Goal: Contribute content: Contribute content

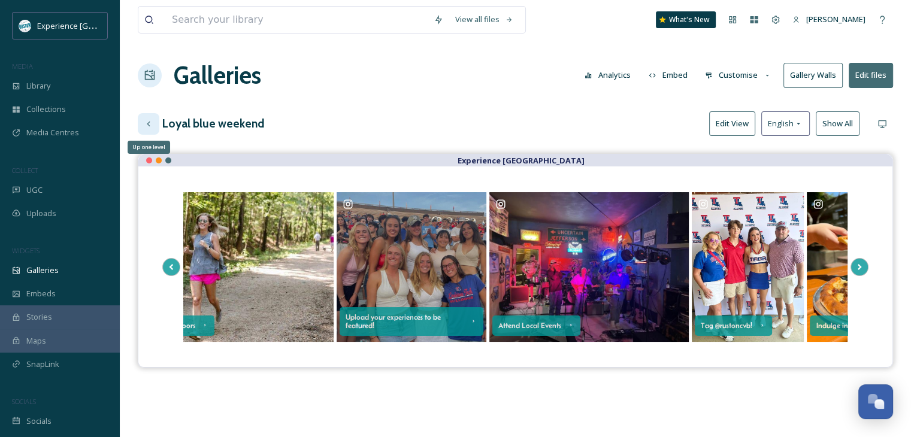
click at [148, 125] on icon at bounding box center [149, 124] width 10 height 10
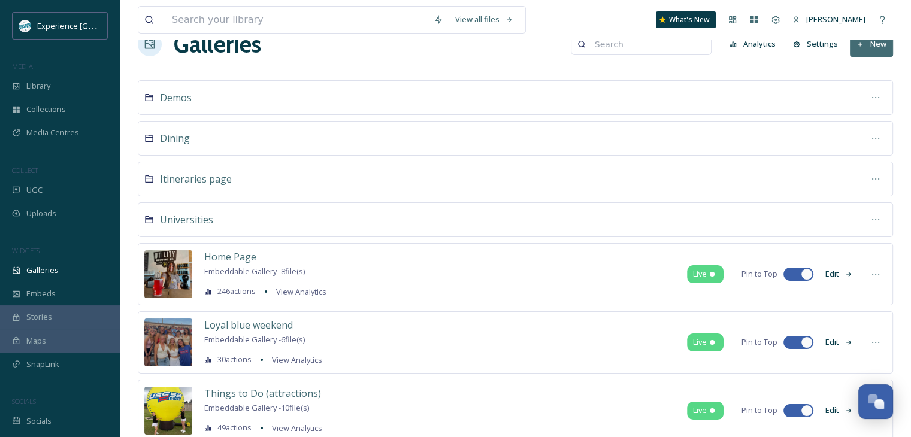
scroll to position [10, 0]
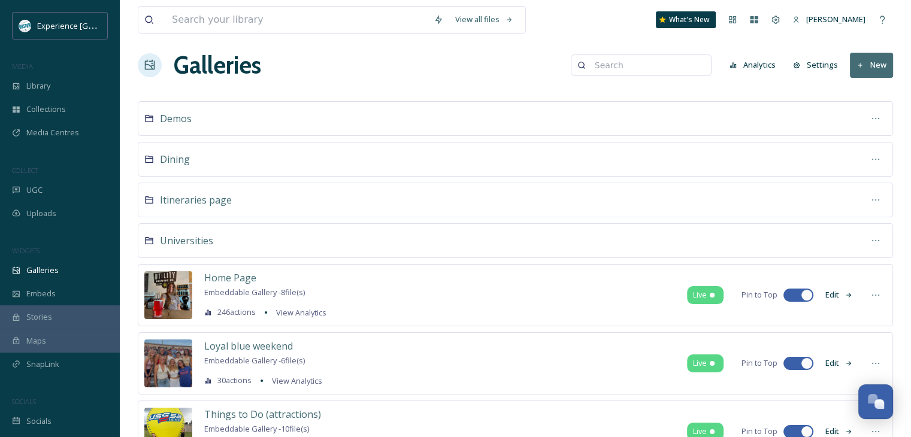
click at [857, 56] on button "New" at bounding box center [871, 65] width 43 height 25
click at [860, 98] on div "Gallery" at bounding box center [865, 92] width 53 height 23
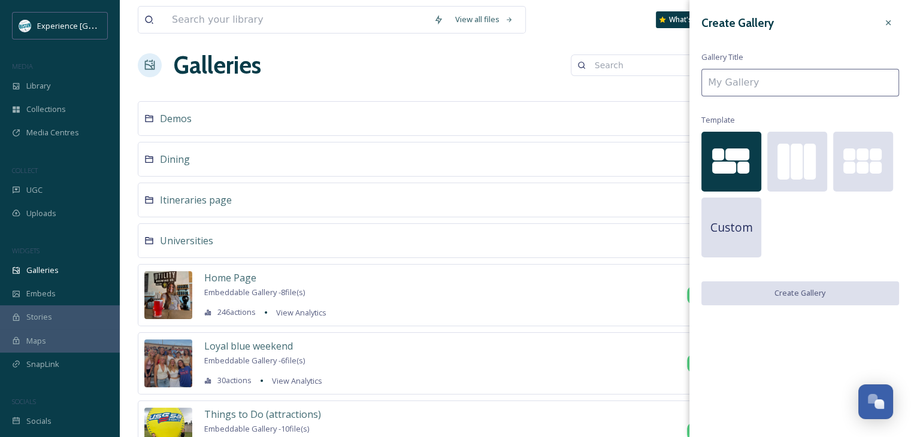
click at [753, 84] on input at bounding box center [800, 83] width 198 height 28
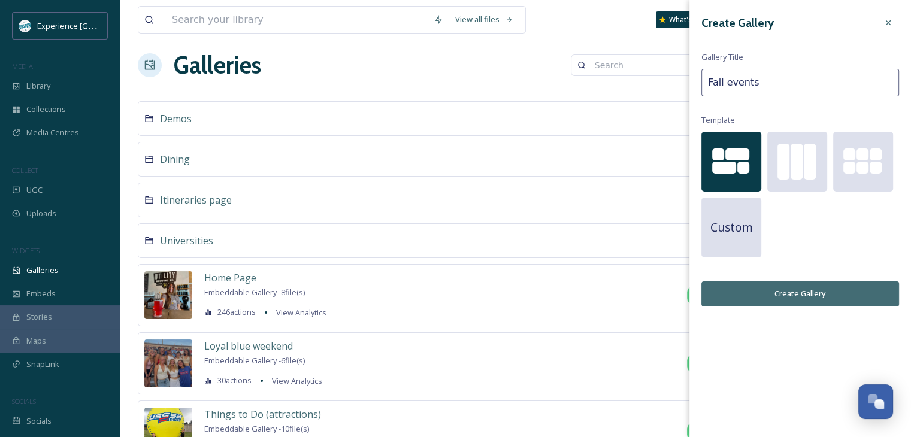
type input "Fall events"
click at [806, 291] on button "Create Gallery" at bounding box center [800, 293] width 198 height 25
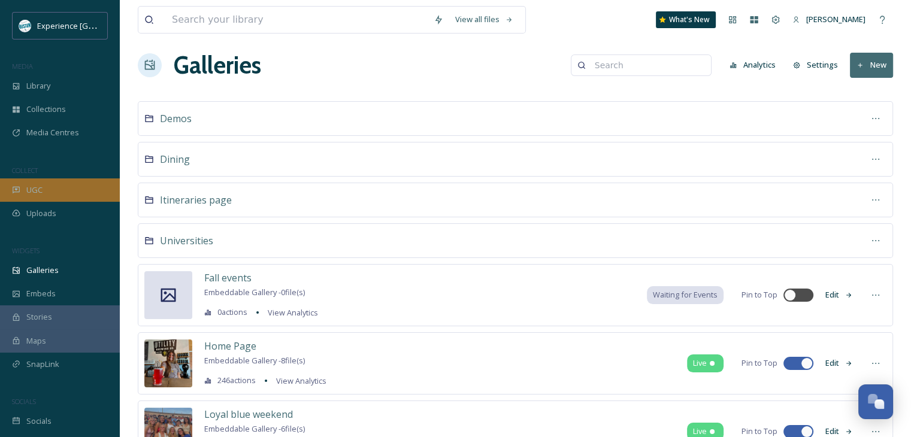
click at [66, 195] on div "UGC" at bounding box center [60, 189] width 120 height 23
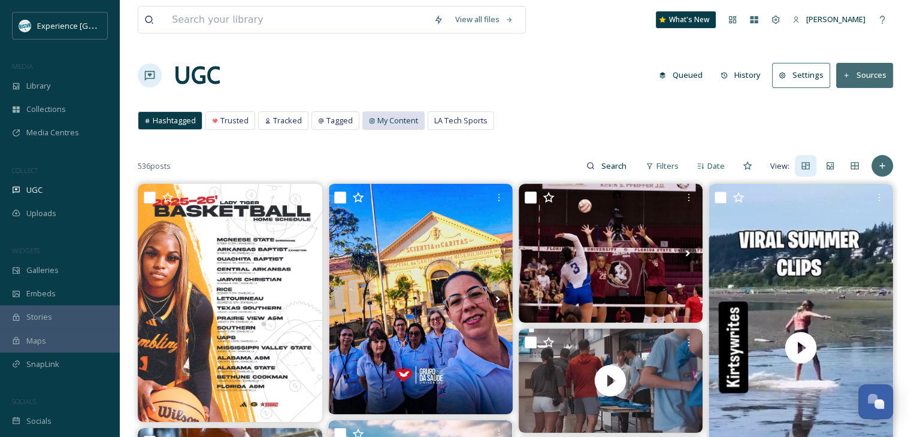
click at [386, 119] on span "My Content" at bounding box center [397, 120] width 41 height 11
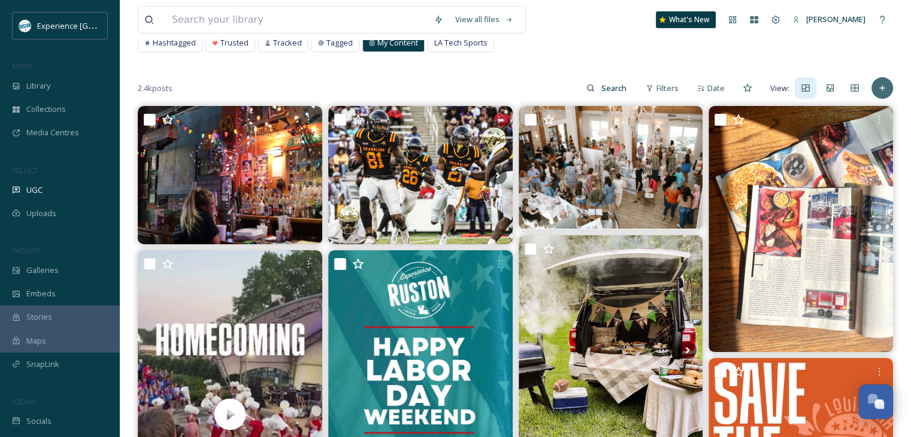
scroll to position [60, 0]
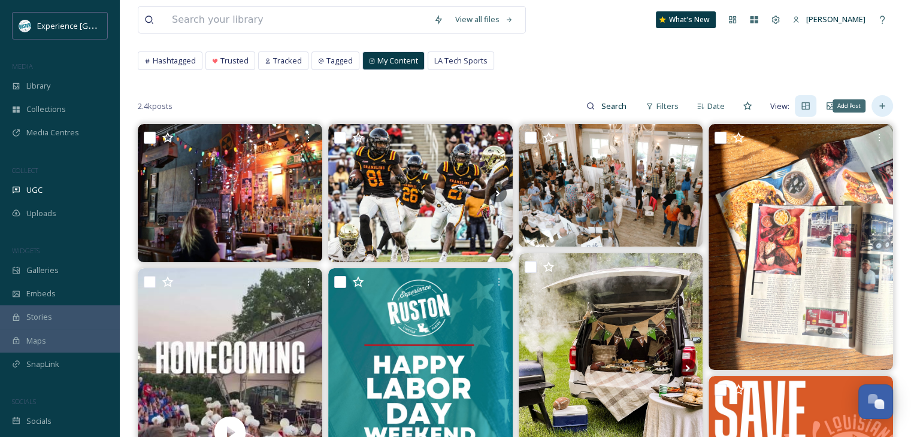
click at [880, 104] on icon at bounding box center [882, 106] width 10 height 10
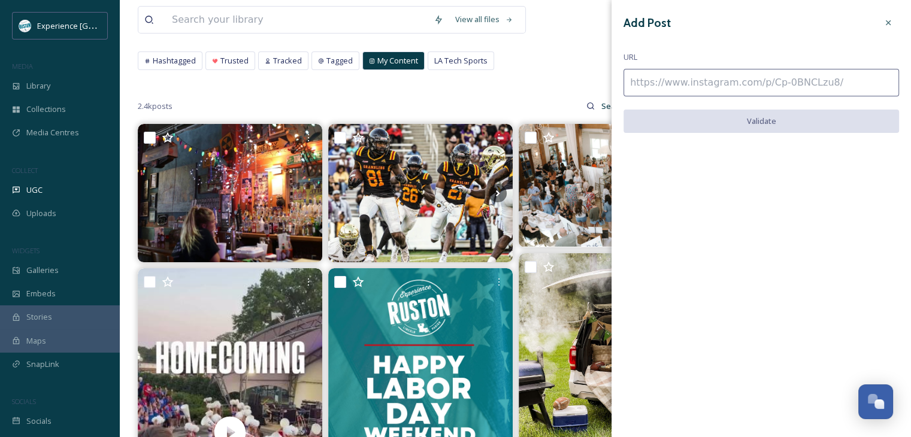
click at [730, 77] on input at bounding box center [760, 83] width 275 height 28
paste input "[URL][DOMAIN_NAME]"
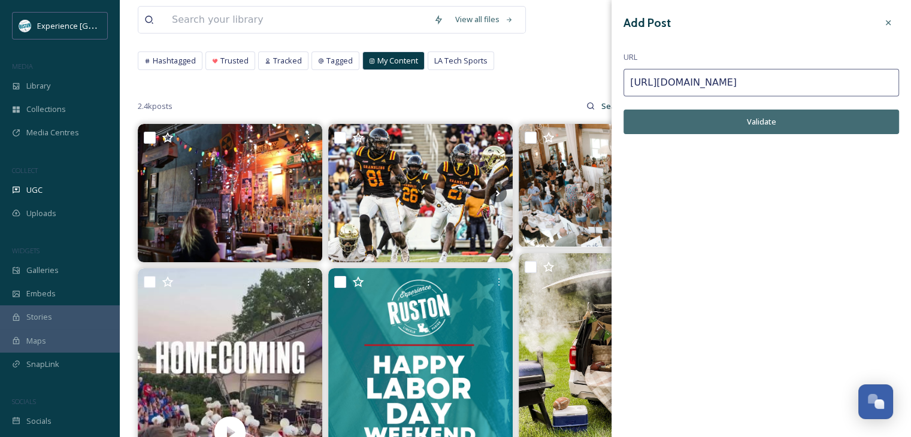
type input "[URL][DOMAIN_NAME]"
click at [760, 124] on button "Validate" at bounding box center [760, 122] width 275 height 25
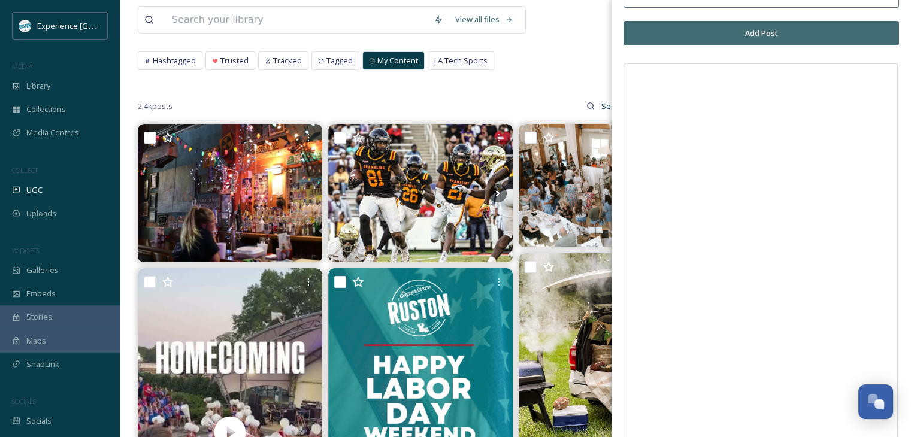
scroll to position [0, 0]
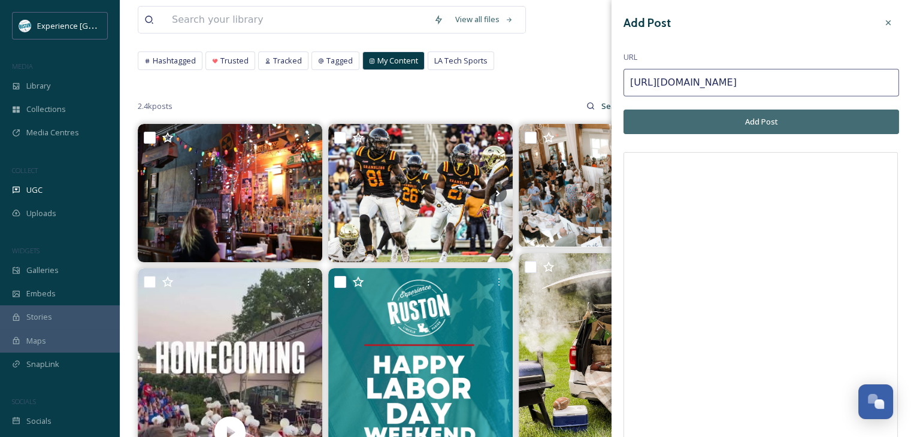
click at [741, 120] on button "Add Post" at bounding box center [760, 122] width 275 height 25
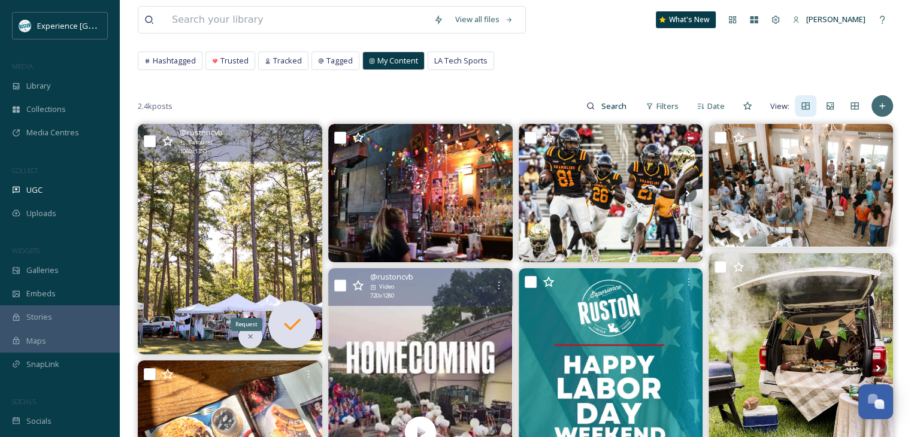
click at [289, 328] on icon at bounding box center [292, 325] width 17 height 12
click at [282, 313] on icon at bounding box center [292, 325] width 24 height 24
click at [299, 322] on icon at bounding box center [292, 325] width 24 height 24
click at [307, 146] on div at bounding box center [309, 142] width 22 height 22
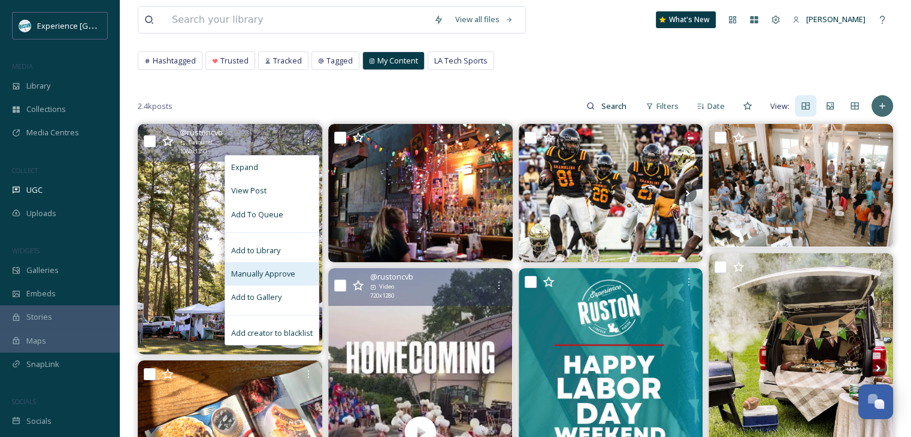
click at [287, 270] on span "Manually Approve" at bounding box center [263, 273] width 64 height 11
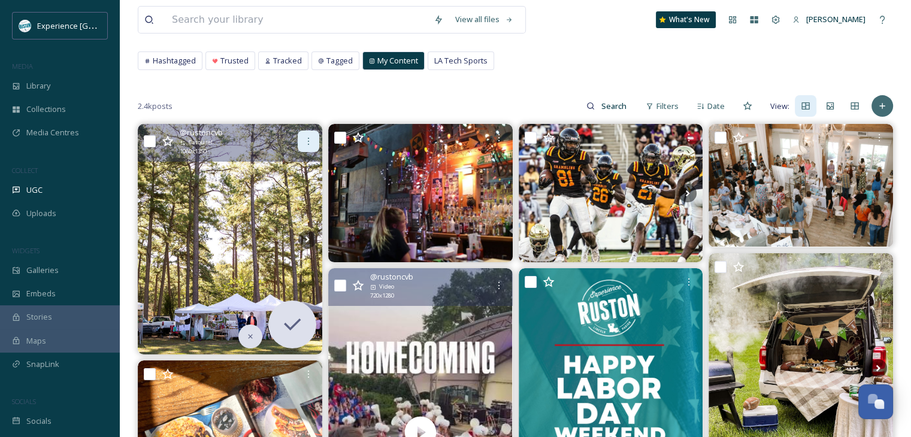
click at [311, 140] on icon at bounding box center [309, 142] width 10 height 10
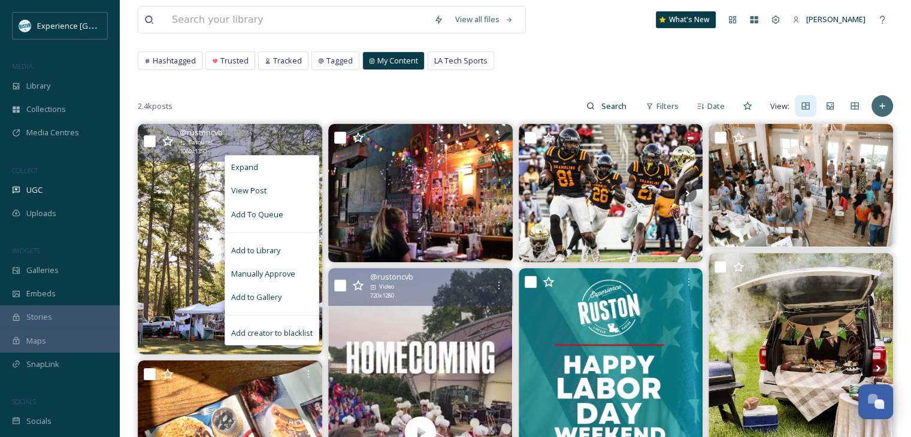
click at [272, 299] on span "Add to Gallery" at bounding box center [256, 297] width 50 height 11
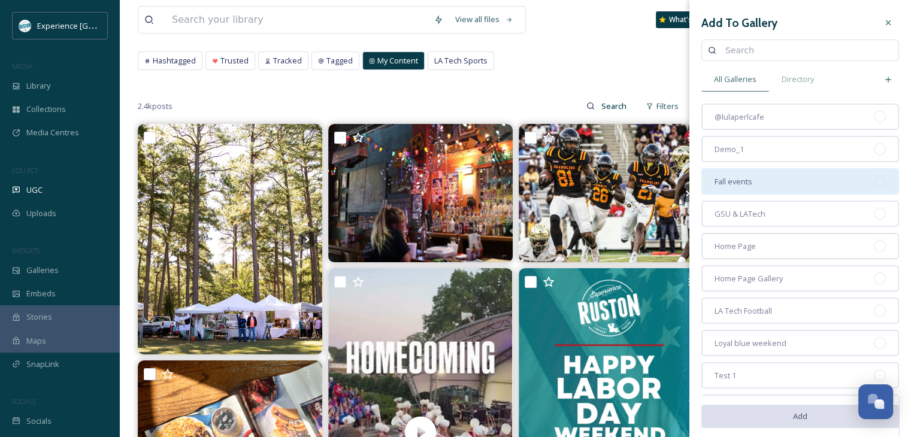
drag, startPoint x: 793, startPoint y: 186, endPoint x: 771, endPoint y: 192, distance: 22.4
click at [793, 186] on div "Fall events" at bounding box center [800, 181] width 198 height 26
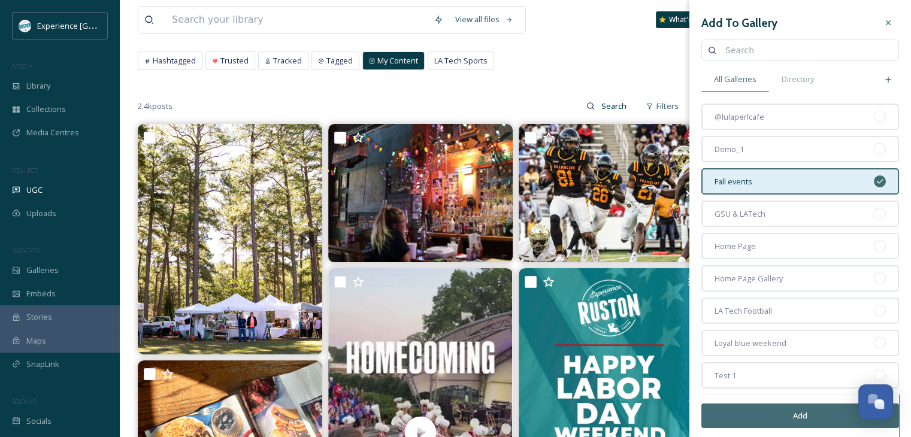
click at [761, 420] on button "Add" at bounding box center [800, 416] width 198 height 25
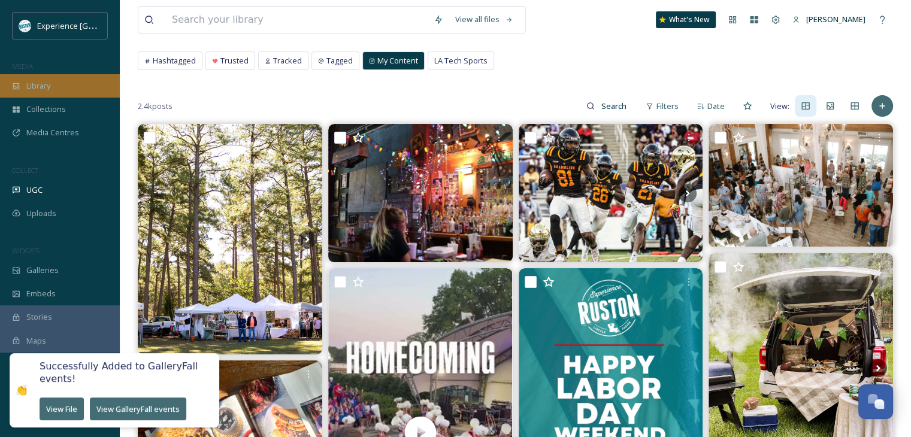
click at [81, 81] on div "Library" at bounding box center [60, 85] width 120 height 23
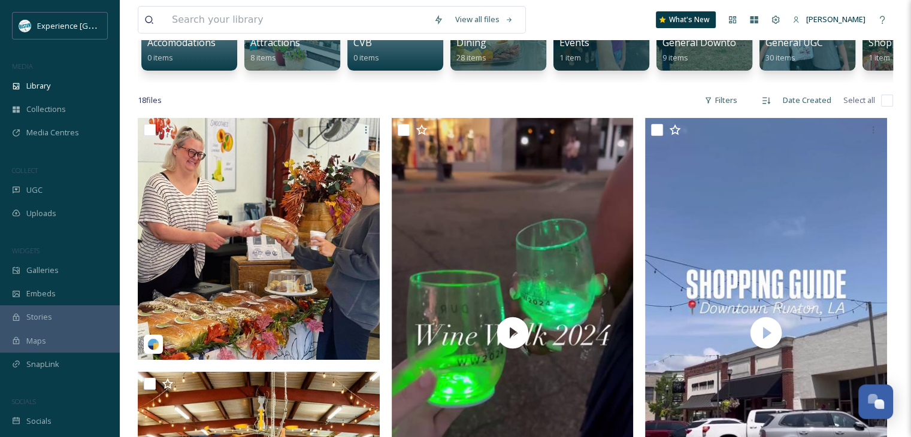
scroll to position [239, 0]
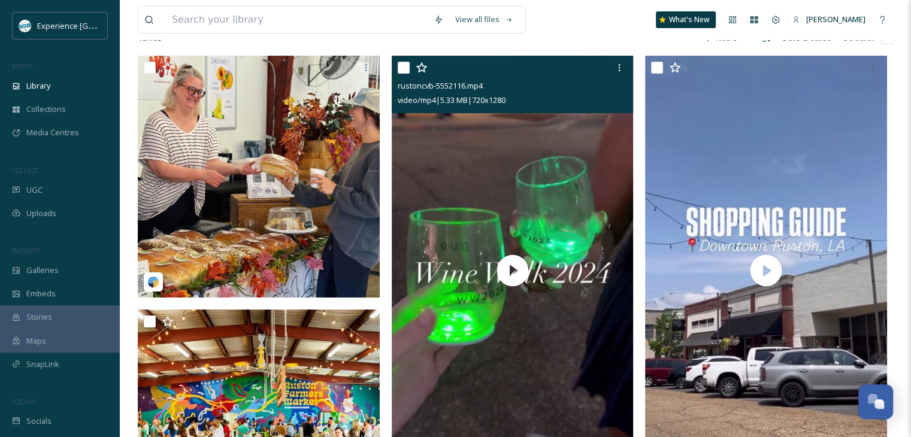
click at [405, 74] on input "checkbox" at bounding box center [404, 68] width 12 height 12
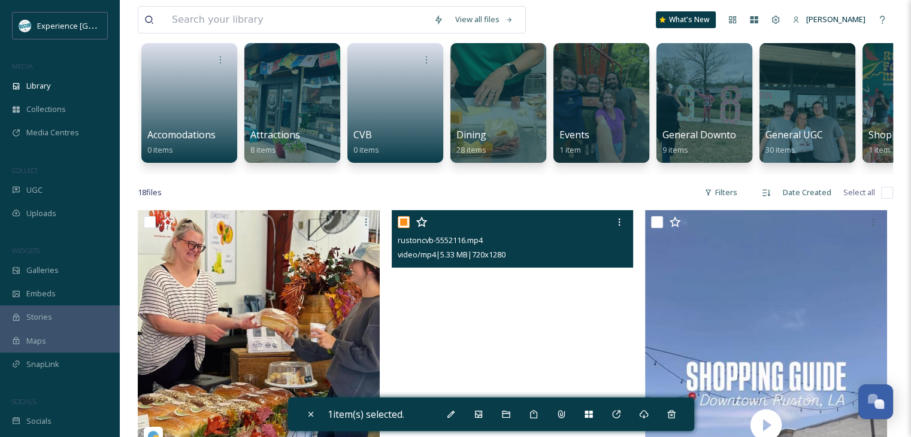
scroll to position [60, 0]
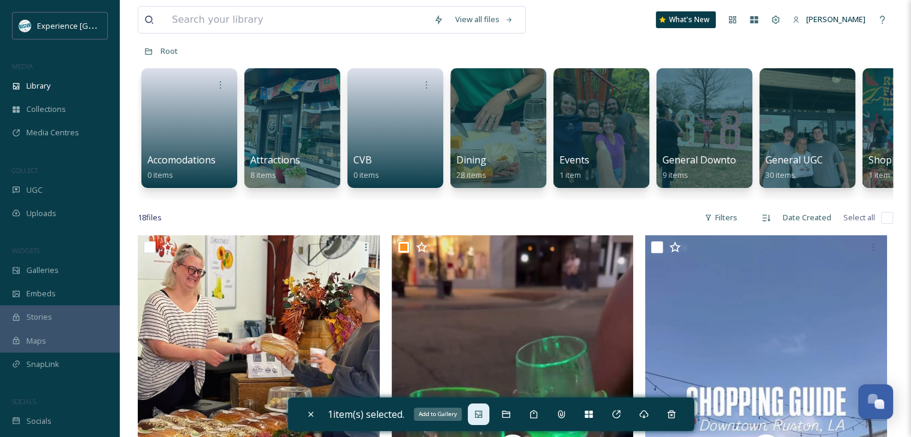
click at [486, 412] on div "Add to Gallery" at bounding box center [479, 415] width 22 height 22
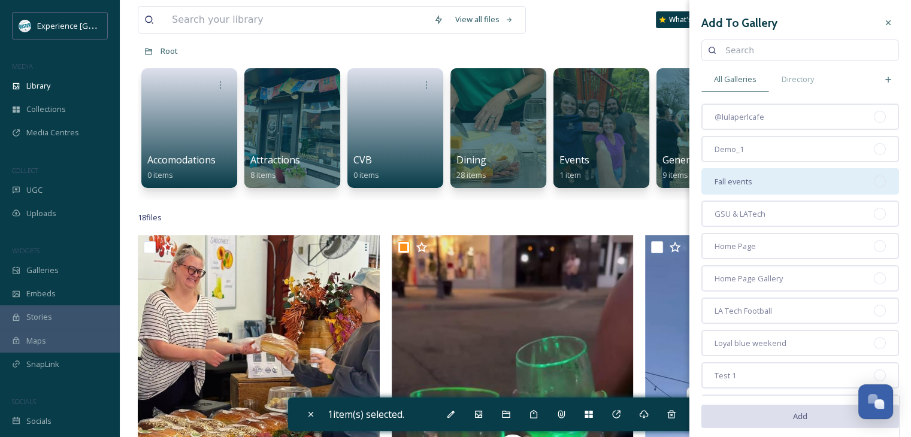
click at [771, 190] on div "Fall events" at bounding box center [800, 181] width 198 height 26
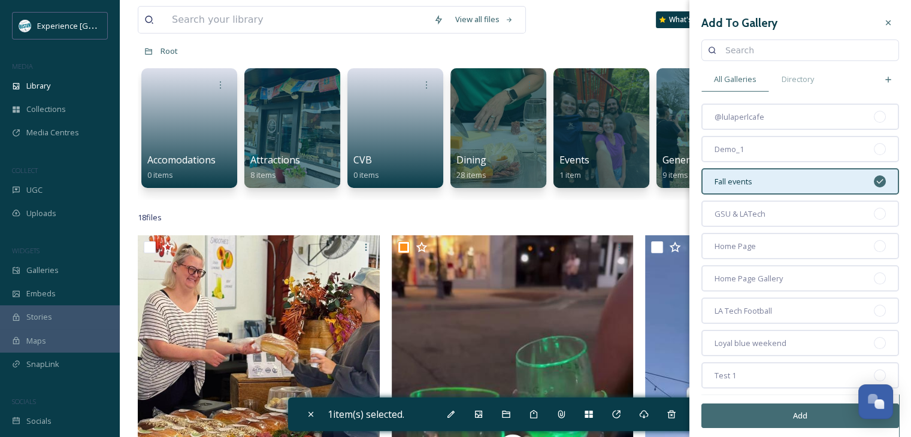
click at [763, 409] on button "Add" at bounding box center [800, 416] width 198 height 25
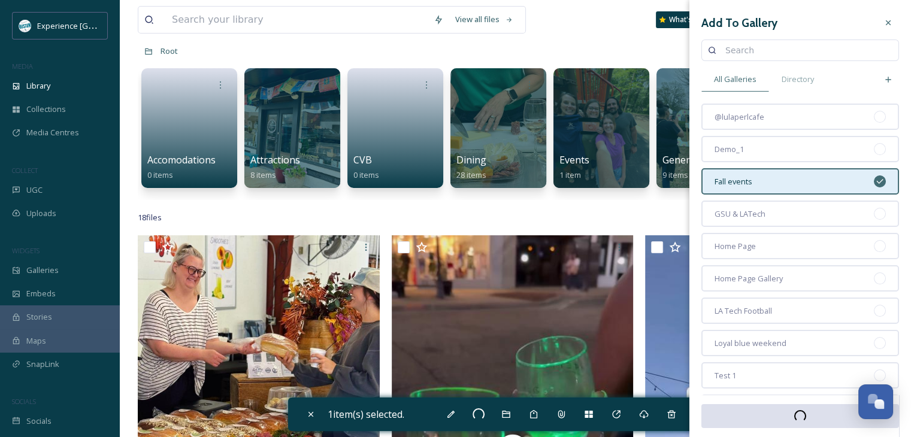
checkbox input "false"
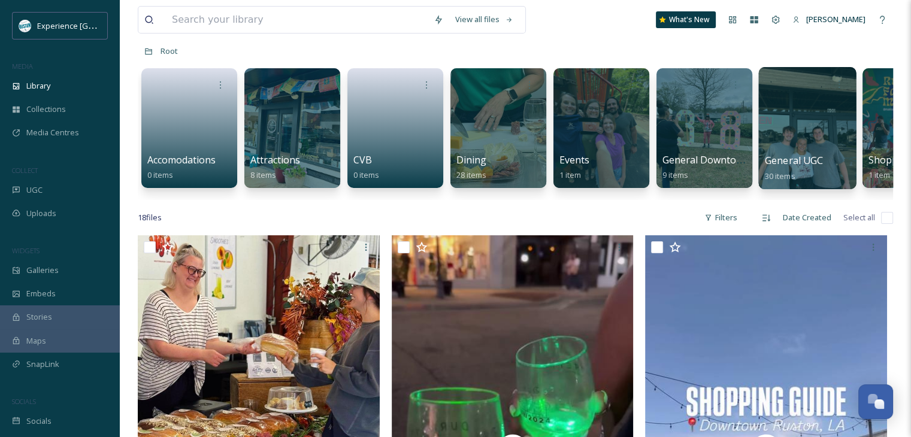
click at [780, 131] on div at bounding box center [807, 128] width 98 height 122
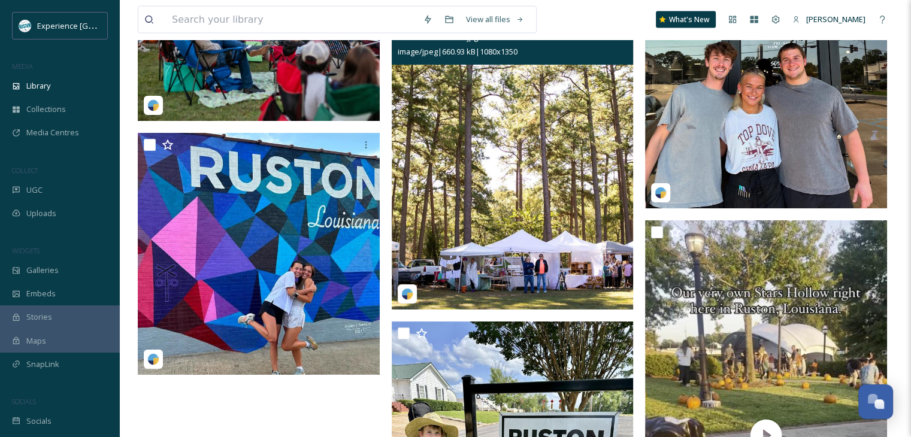
scroll to position [2874, 0]
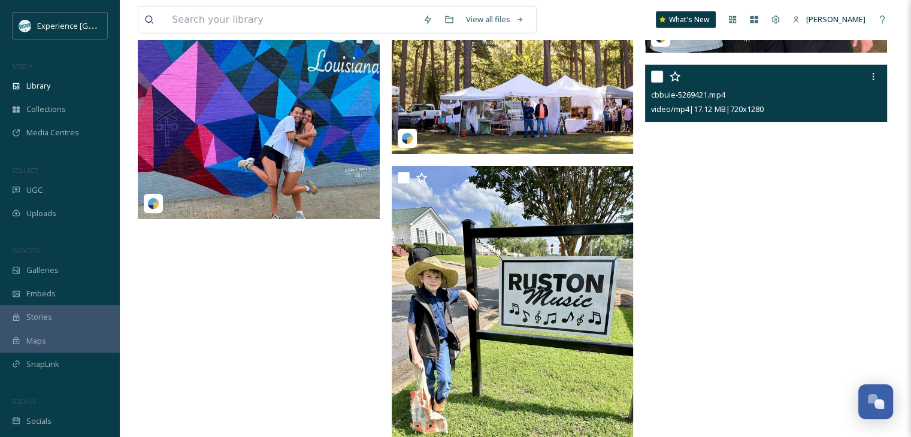
click at [658, 78] on input "checkbox" at bounding box center [657, 77] width 12 height 12
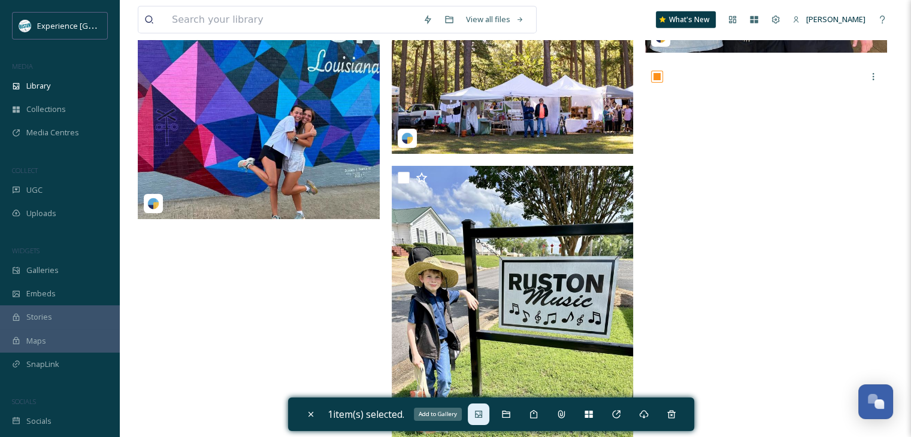
click at [483, 413] on icon at bounding box center [479, 415] width 10 height 10
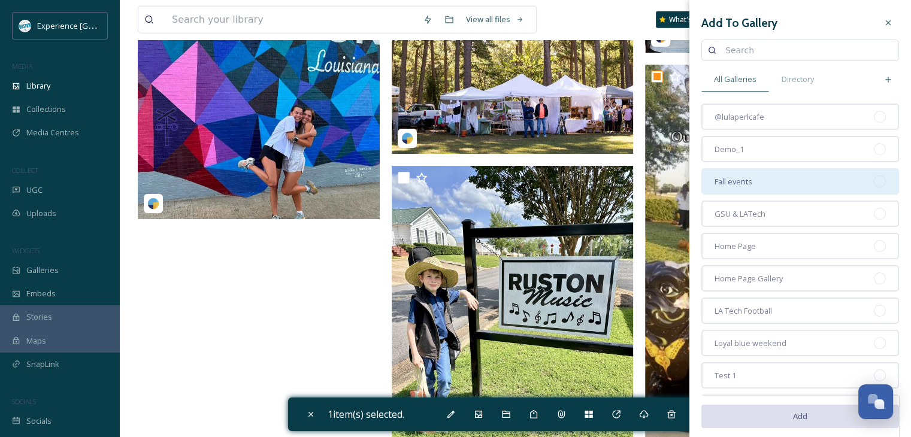
click at [797, 180] on div "Fall events" at bounding box center [800, 181] width 198 height 26
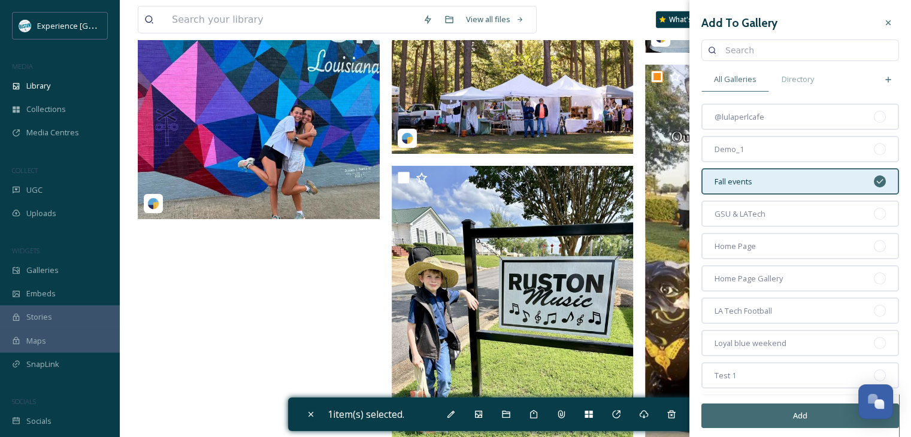
click at [775, 415] on button "Add" at bounding box center [800, 416] width 198 height 25
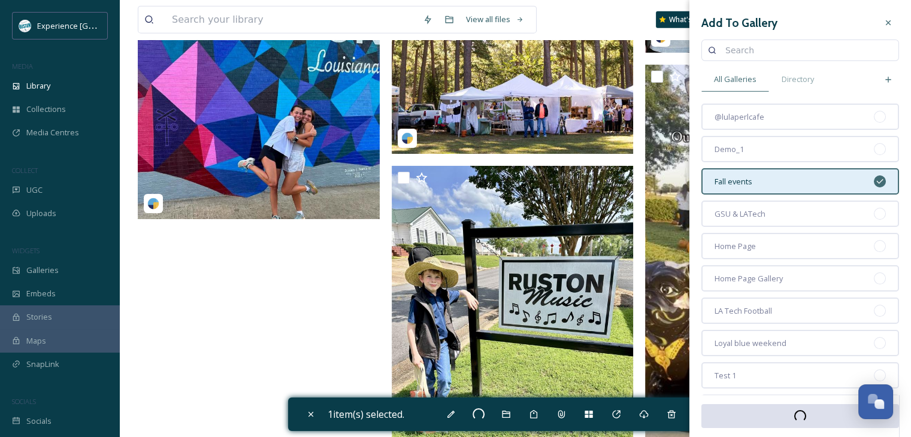
checkbox input "false"
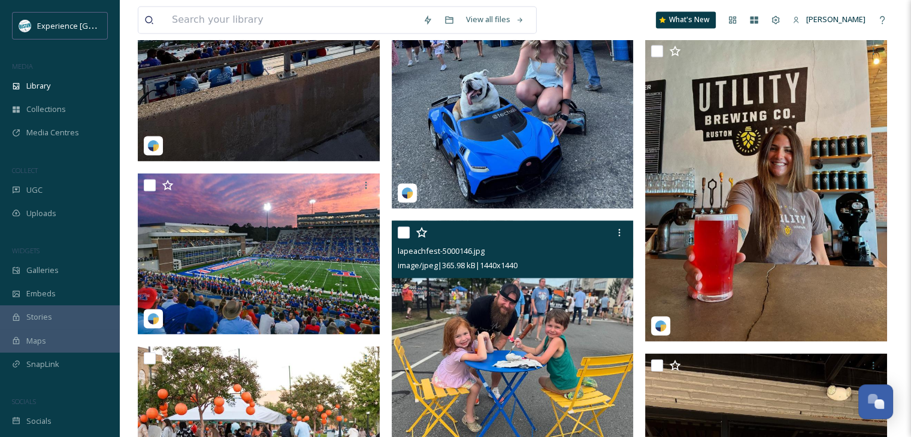
scroll to position [2155, 0]
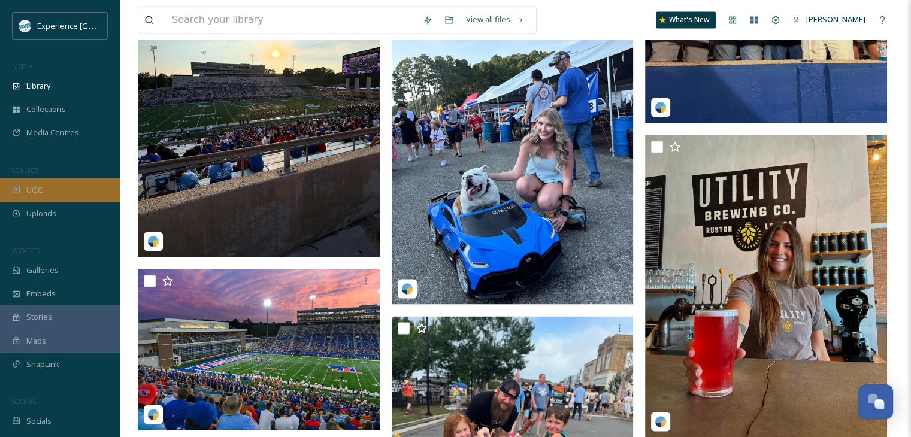
click at [39, 192] on span "UGC" at bounding box center [34, 189] width 16 height 11
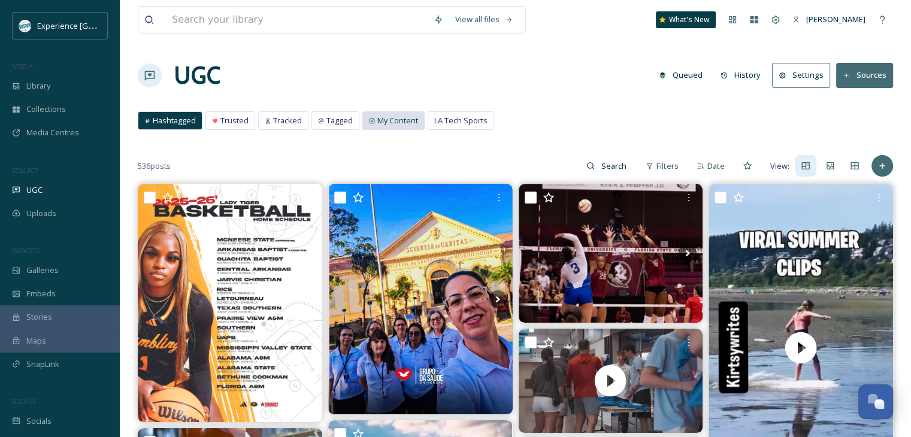
click at [400, 125] on span "My Content" at bounding box center [397, 120] width 41 height 11
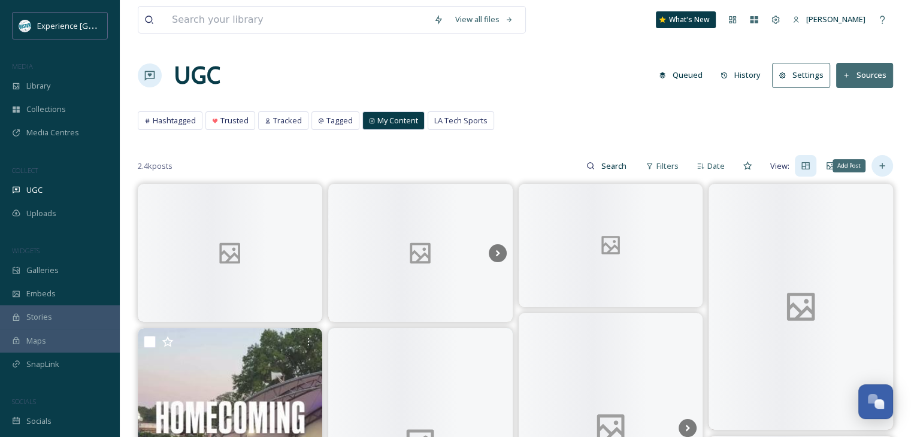
click at [884, 162] on icon at bounding box center [882, 166] width 10 height 10
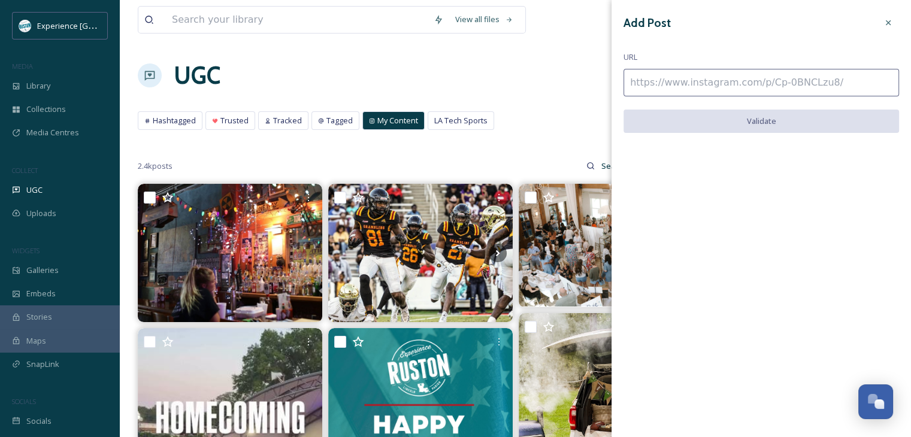
click at [780, 72] on input at bounding box center [760, 83] width 275 height 28
paste input "[URL][DOMAIN_NAME]"
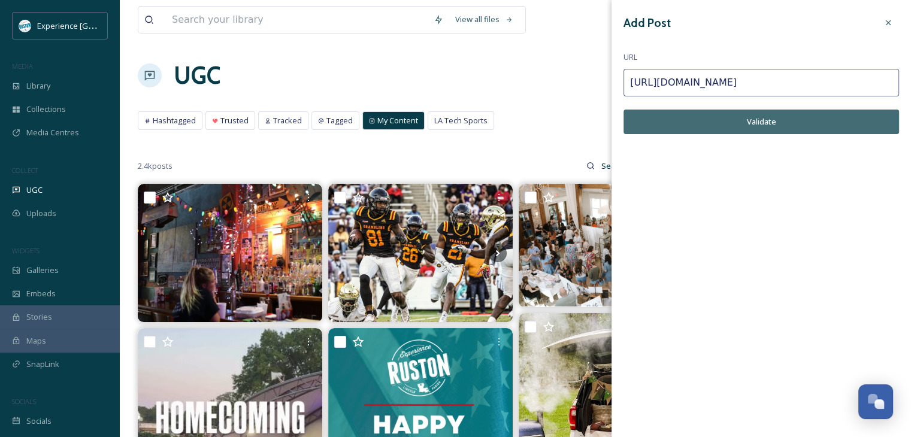
type input "[URL][DOMAIN_NAME]"
click at [783, 117] on button "Validate" at bounding box center [760, 122] width 275 height 25
click at [771, 128] on button "Add Post" at bounding box center [760, 122] width 275 height 25
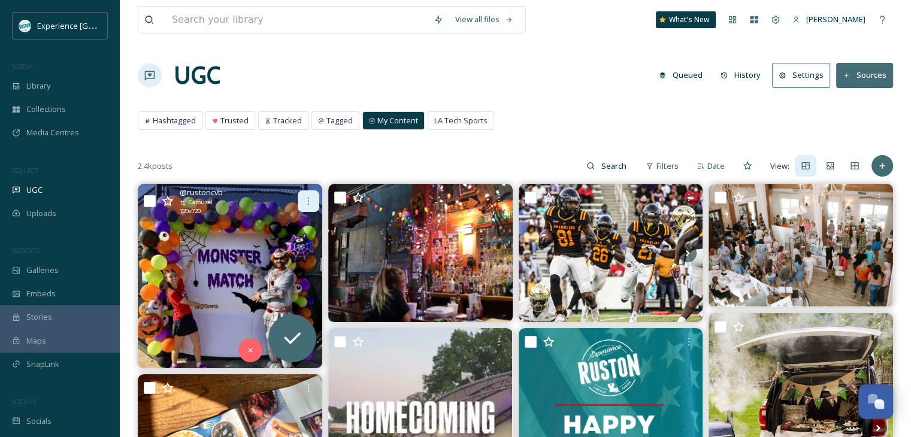
click at [307, 200] on icon at bounding box center [309, 201] width 10 height 10
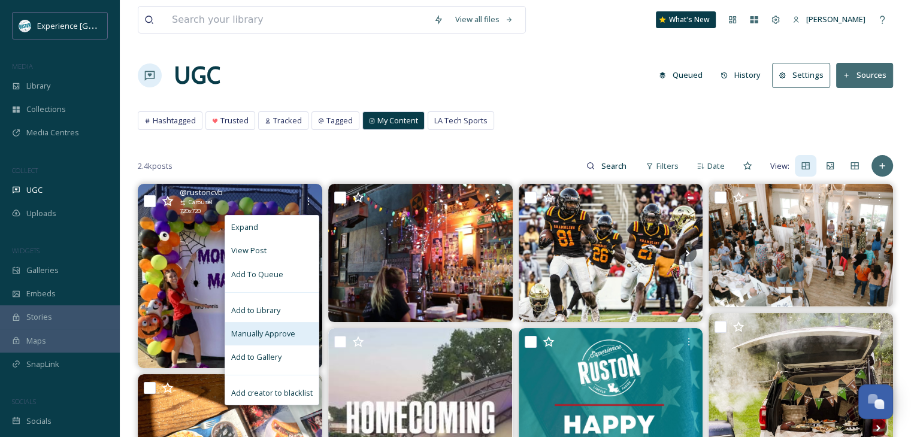
click at [271, 330] on span "Manually Approve" at bounding box center [263, 333] width 64 height 11
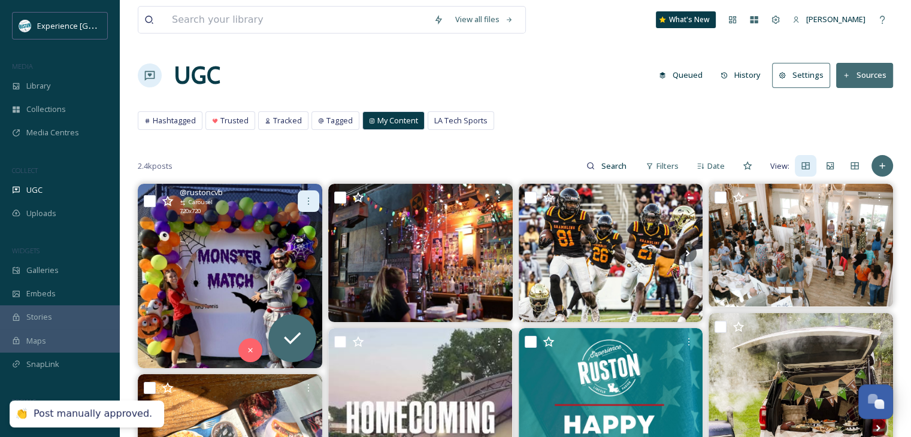
click at [304, 192] on div at bounding box center [309, 201] width 22 height 22
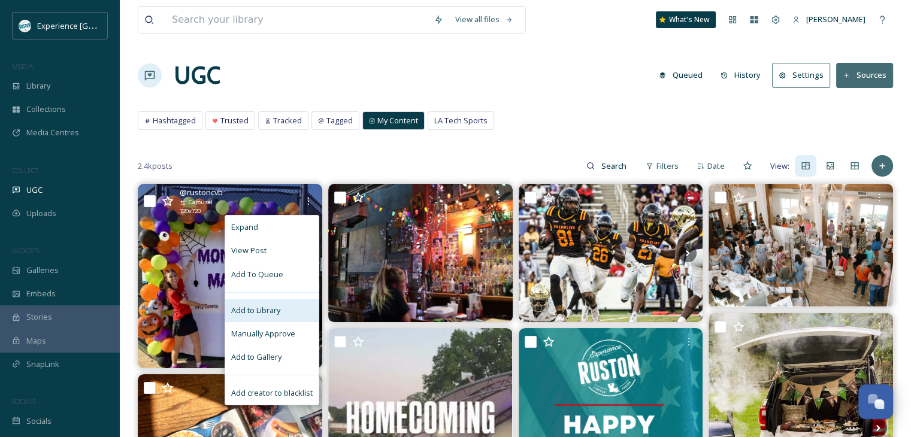
click at [266, 314] on span "Add to Library" at bounding box center [255, 310] width 49 height 11
click at [273, 353] on span "Add to Gallery" at bounding box center [256, 356] width 50 height 11
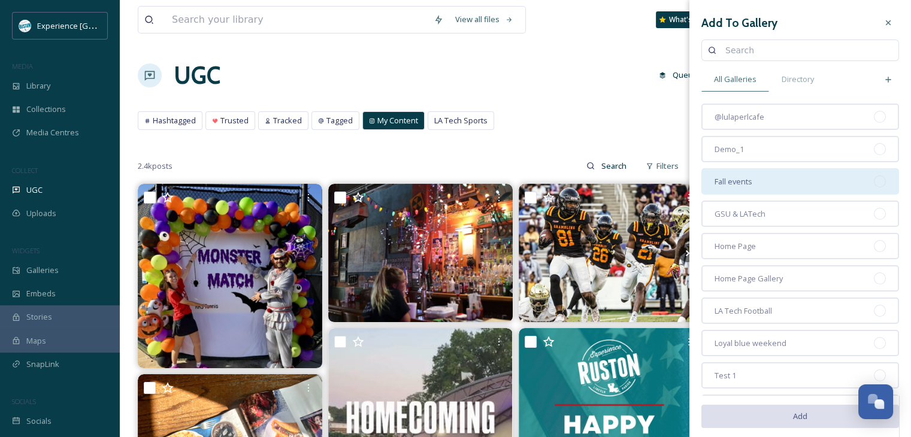
click at [781, 174] on div "Fall events" at bounding box center [800, 181] width 198 height 26
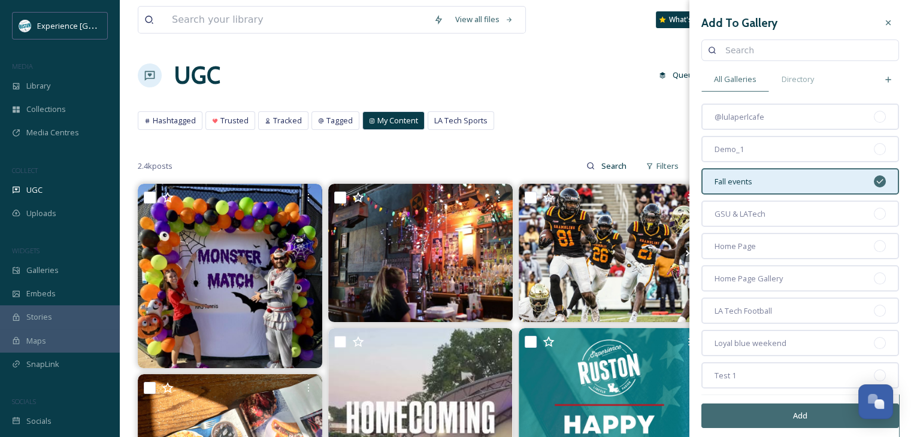
click at [766, 411] on button "Add" at bounding box center [800, 416] width 198 height 25
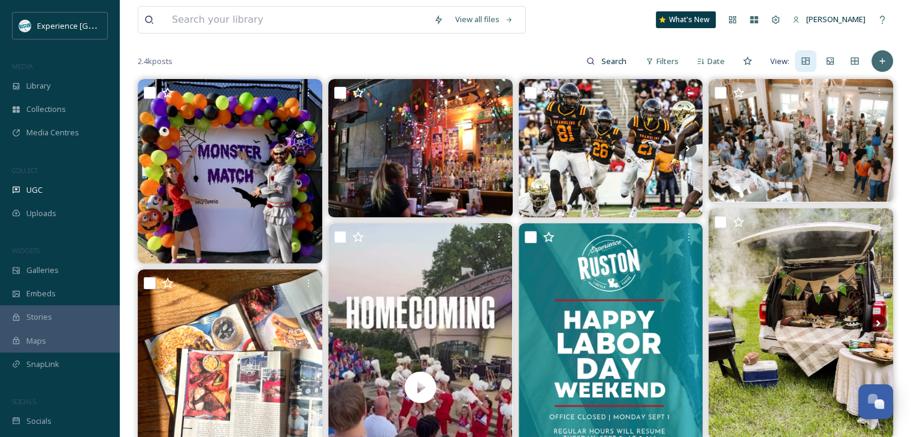
scroll to position [60, 0]
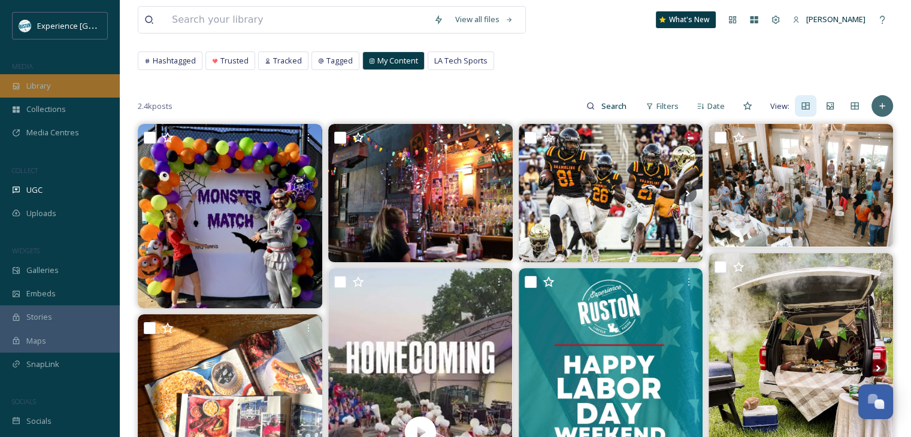
click at [55, 94] on div "Library" at bounding box center [60, 85] width 120 height 23
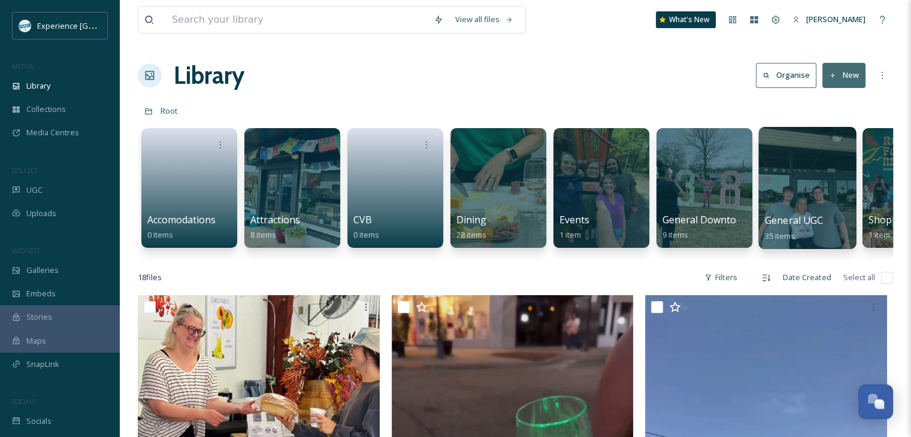
click at [817, 207] on div at bounding box center [807, 188] width 98 height 122
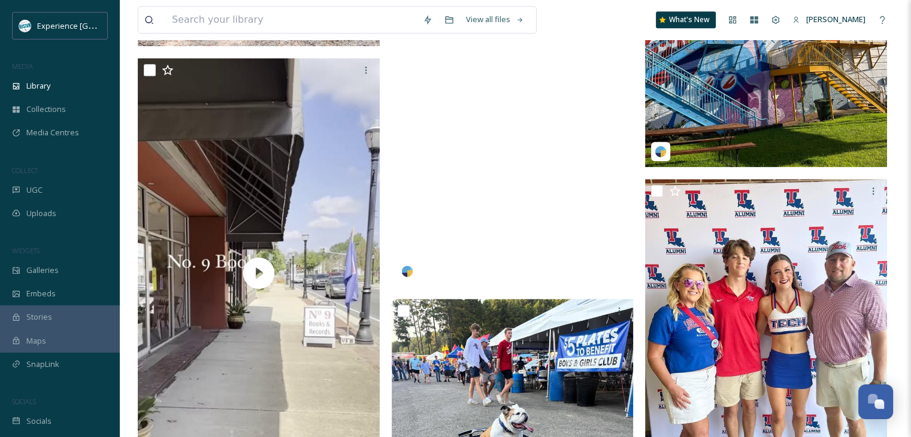
scroll to position [1557, 0]
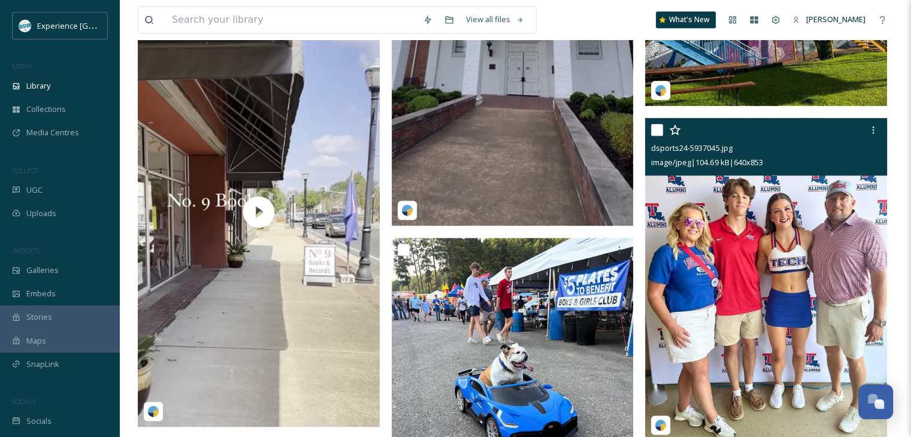
click at [653, 128] on input "checkbox" at bounding box center [657, 130] width 12 height 12
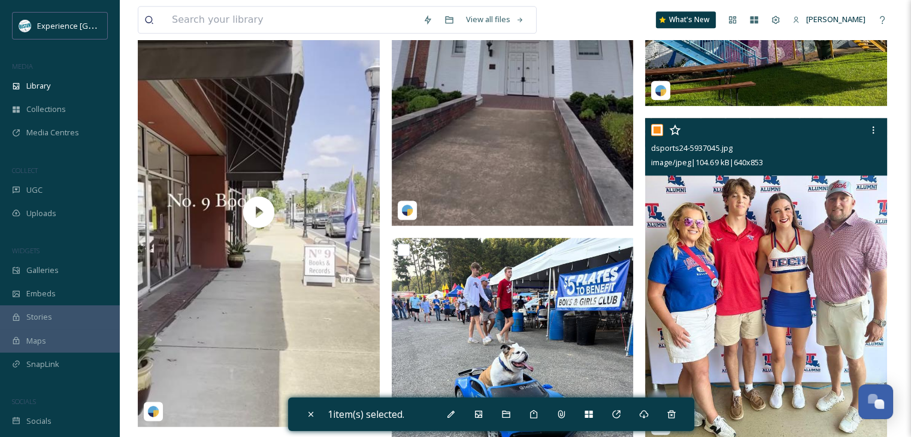
click at [659, 129] on input "checkbox" at bounding box center [657, 130] width 12 height 12
checkbox input "false"
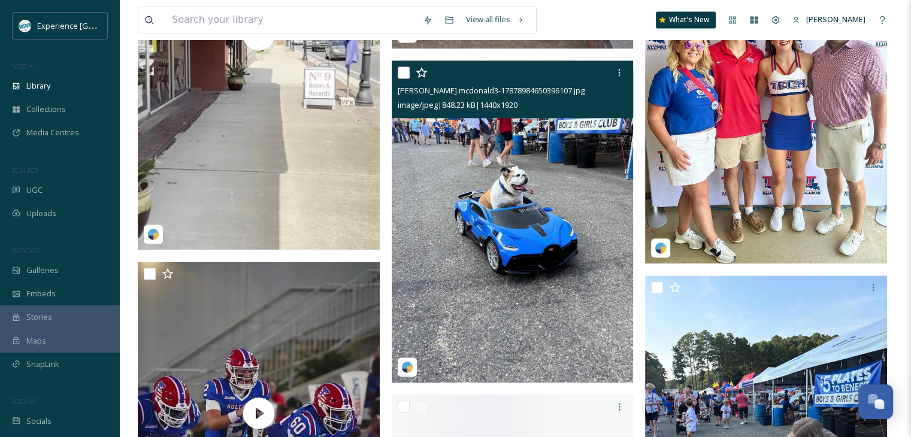
scroll to position [1736, 0]
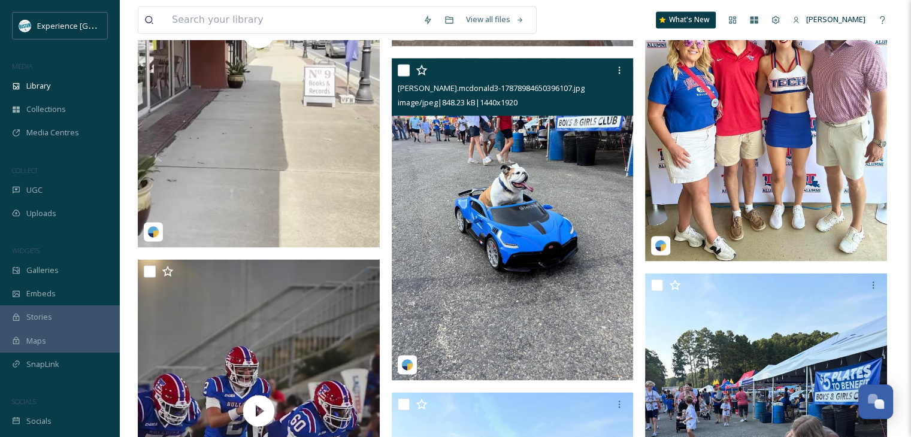
click at [398, 71] on input "checkbox" at bounding box center [404, 70] width 12 height 12
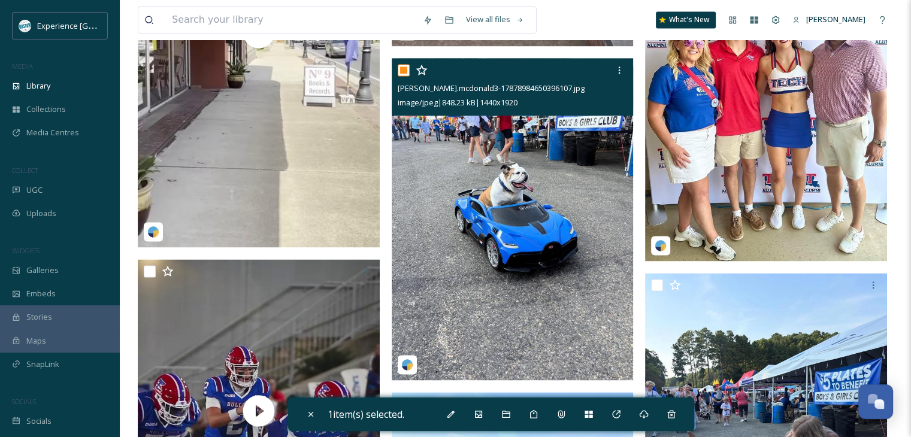
click at [398, 71] on input "checkbox" at bounding box center [404, 70] width 12 height 12
checkbox input "false"
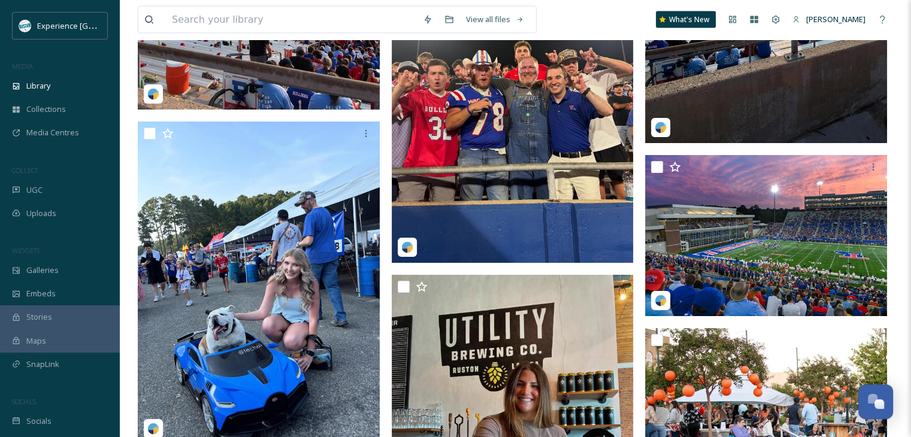
scroll to position [2574, 0]
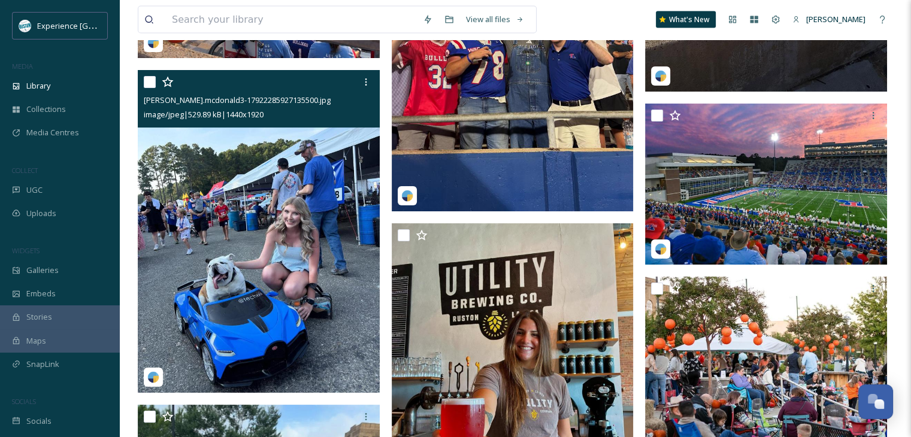
click at [153, 76] on input "checkbox" at bounding box center [150, 82] width 12 height 12
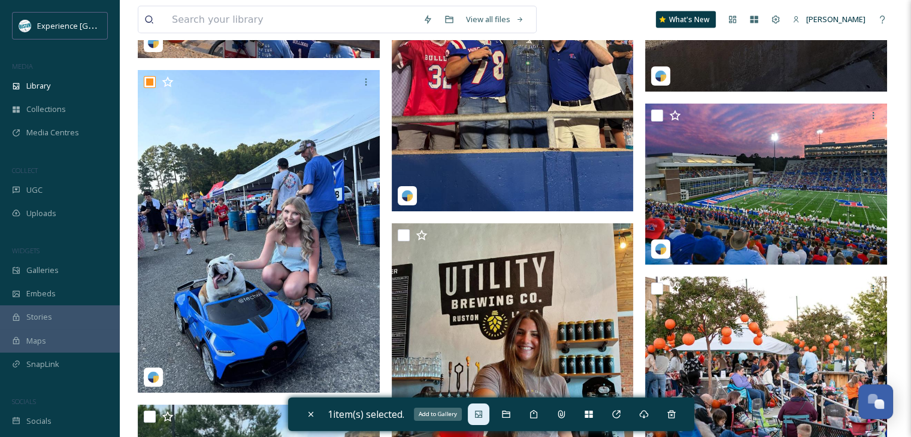
click at [482, 417] on icon at bounding box center [478, 414] width 7 height 7
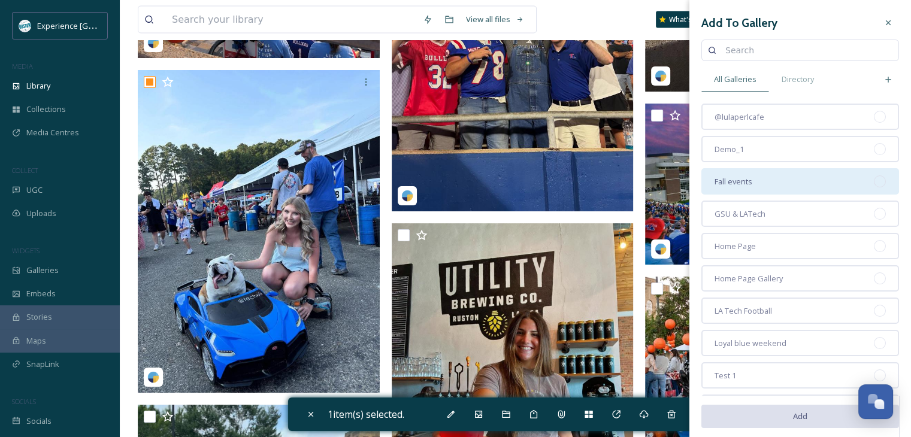
click at [761, 181] on div "Fall events" at bounding box center [800, 181] width 198 height 26
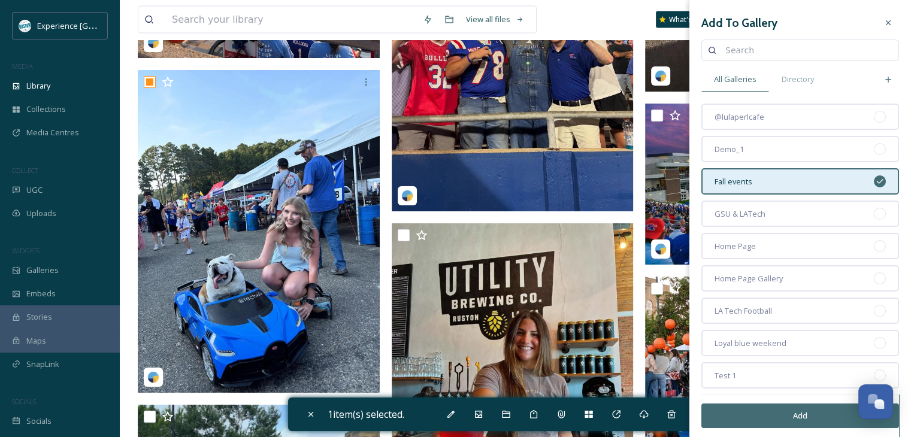
click at [767, 412] on button "Add" at bounding box center [800, 416] width 198 height 25
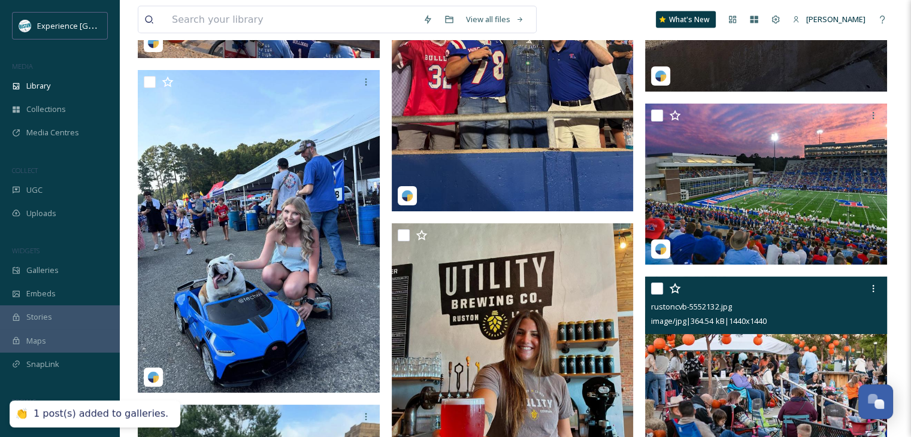
checkbox input "false"
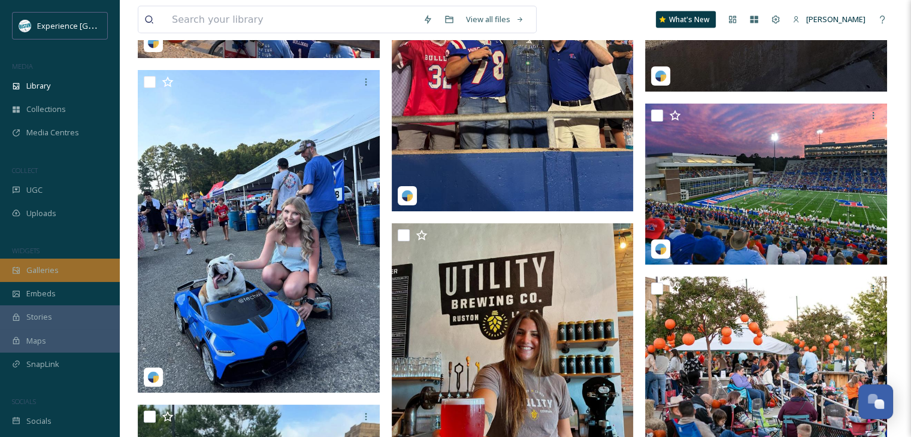
click at [50, 278] on div "Galleries" at bounding box center [60, 270] width 120 height 23
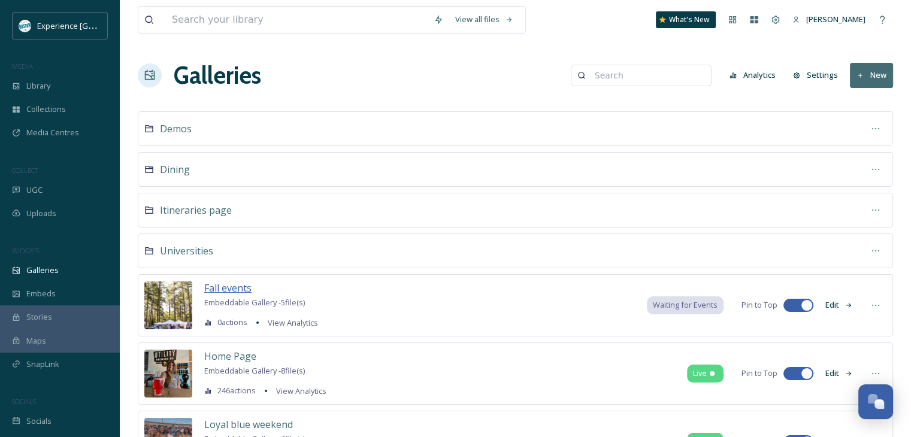
click at [236, 289] on span "Fall events" at bounding box center [227, 287] width 47 height 13
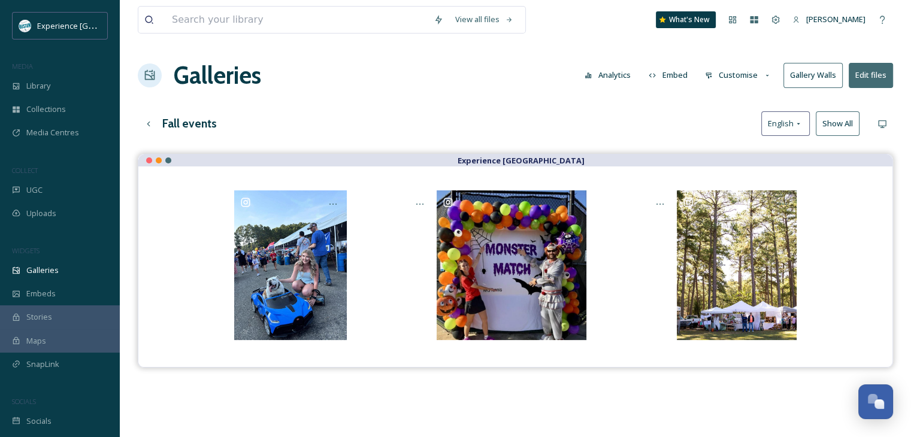
click at [736, 77] on button "Customise" at bounding box center [738, 74] width 78 height 23
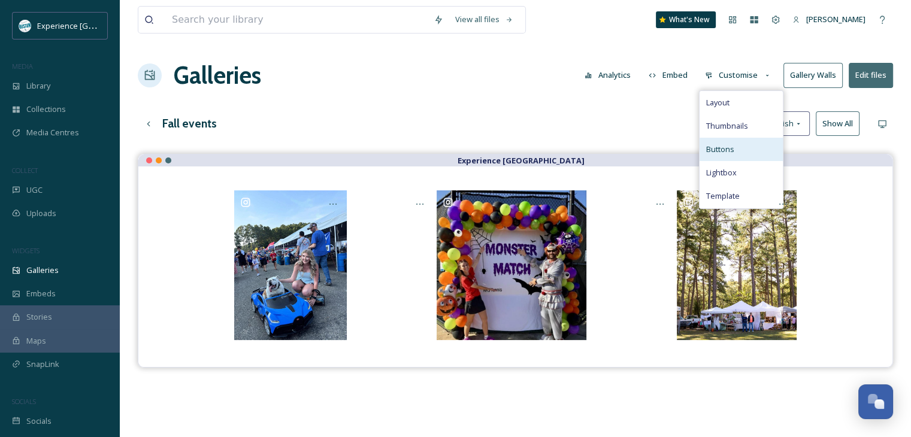
click at [732, 147] on span "Buttons" at bounding box center [719, 149] width 28 height 11
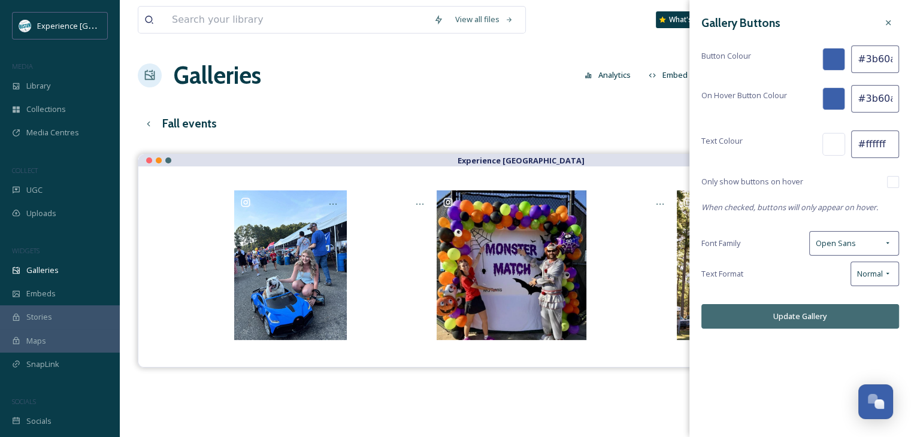
click at [855, 63] on input "#3b60aa" at bounding box center [875, 60] width 48 height 28
paste input "009695"
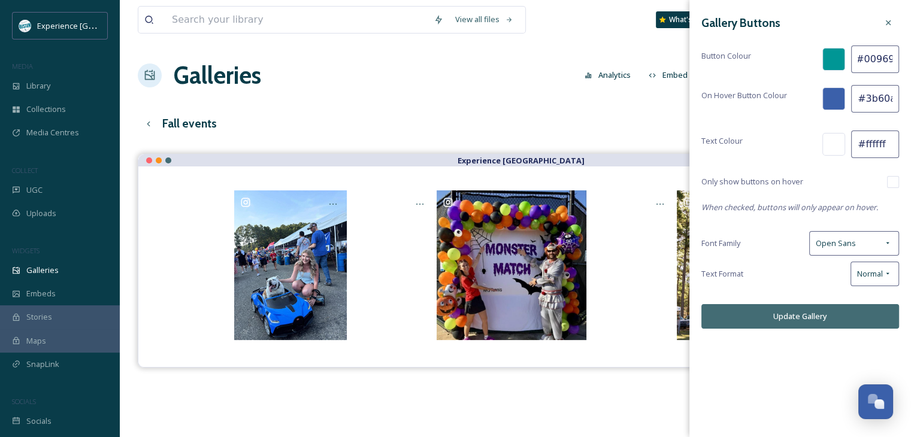
type input "#009695"
click at [881, 98] on input "#3b60aa" at bounding box center [875, 99] width 48 height 28
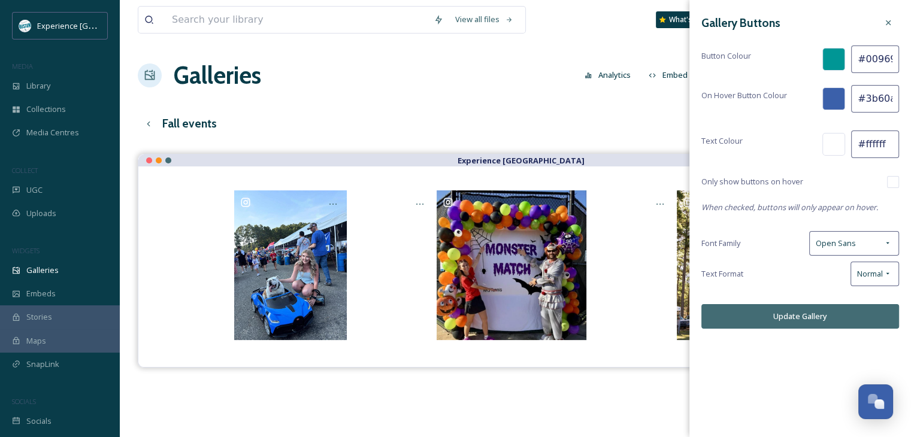
paste input "009695"
type input "#009695"
click at [809, 320] on button "Update Gallery" at bounding box center [800, 316] width 198 height 25
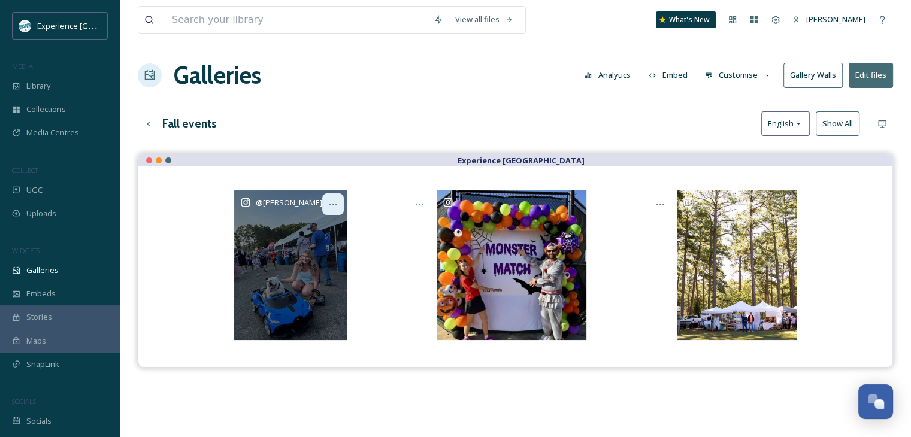
click at [327, 202] on div at bounding box center [333, 204] width 22 height 22
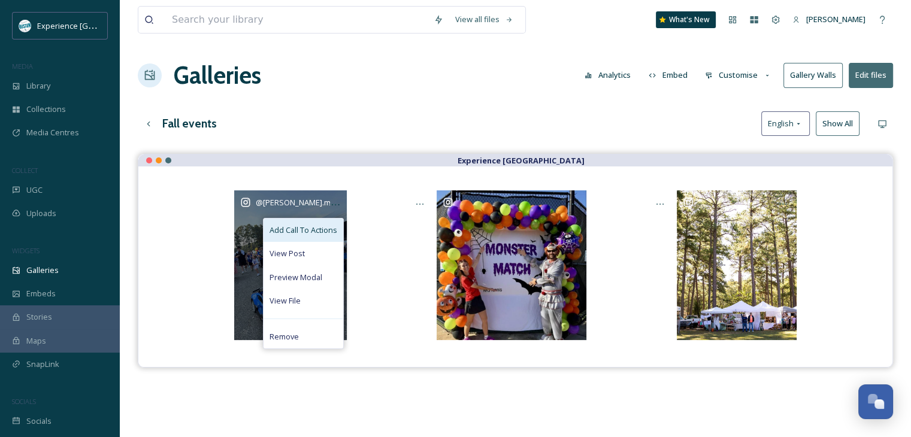
click at [304, 231] on span "Add Call To Actions" at bounding box center [303, 230] width 68 height 11
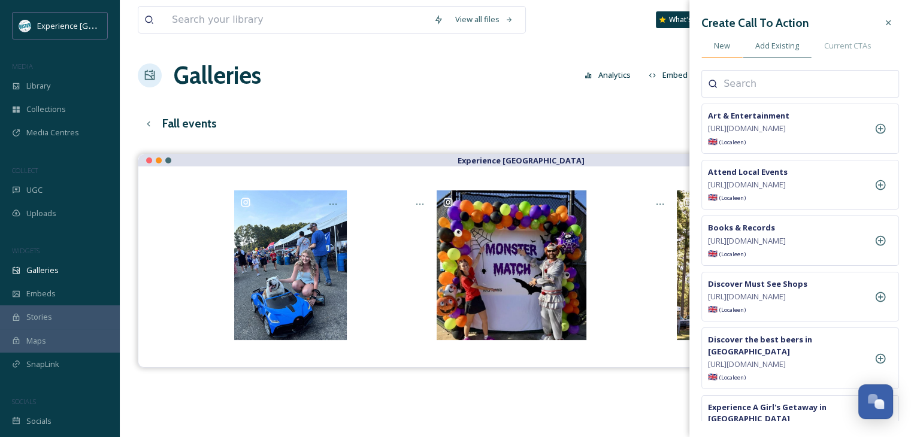
click at [730, 50] on div "New" at bounding box center [721, 46] width 41 height 25
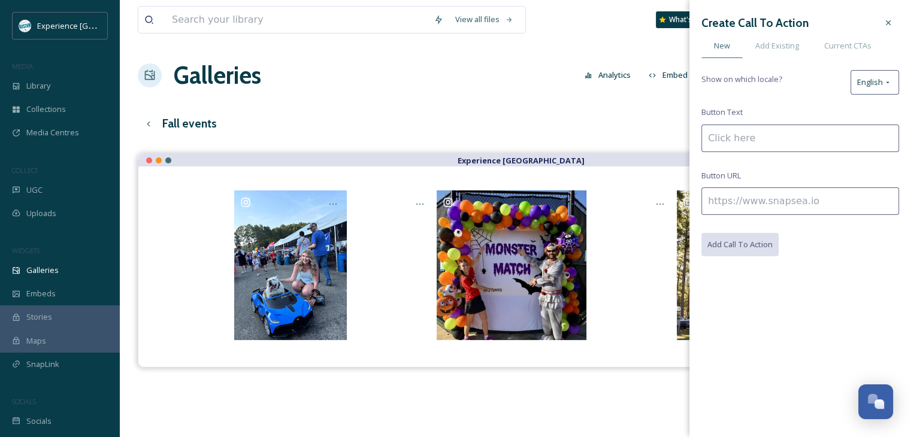
click at [769, 133] on input at bounding box center [800, 139] width 198 height 28
type input "LA Tech Homecoming"
click at [761, 198] on input at bounding box center [800, 201] width 198 height 28
paste input "[URL][DOMAIN_NAME][US_STATE]"
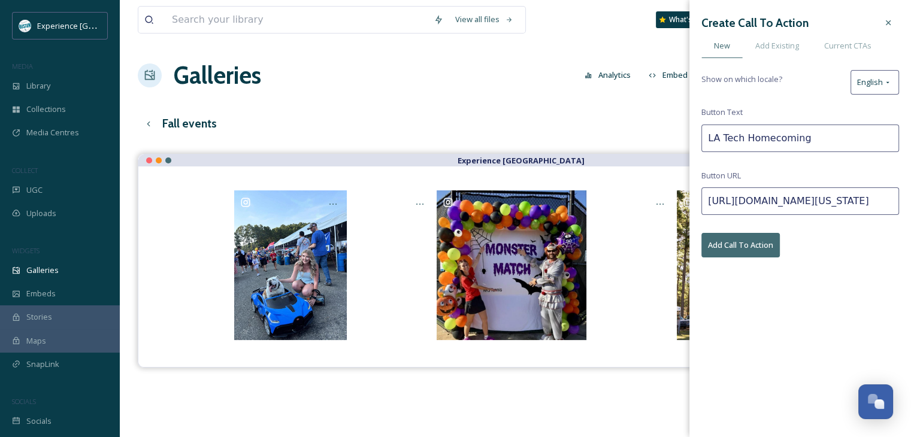
scroll to position [0, 71]
type input "[URL][DOMAIN_NAME][US_STATE]"
click at [751, 246] on button "Add Call To Action" at bounding box center [740, 245] width 78 height 25
click at [589, 98] on div "View all files What's New [PERSON_NAME] Galleries Analytics Embed Customise Gal…" at bounding box center [515, 304] width 791 height 609
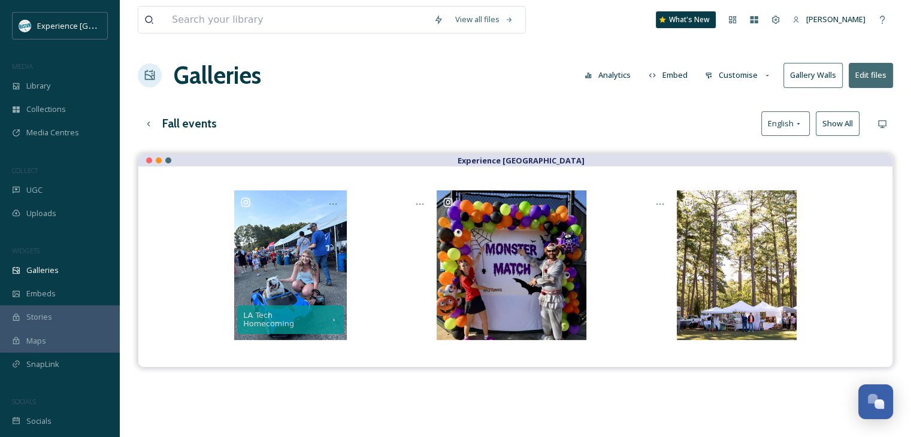
click at [723, 70] on button "Customise" at bounding box center [738, 74] width 78 height 23
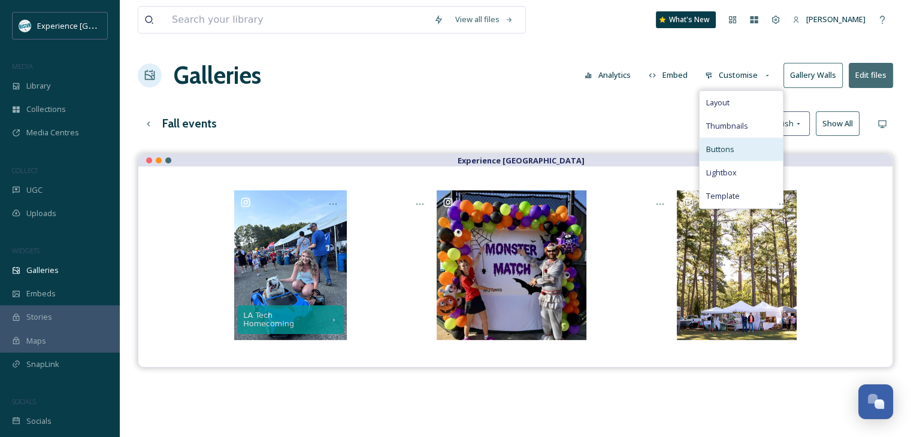
click at [731, 152] on span "Buttons" at bounding box center [719, 149] width 28 height 11
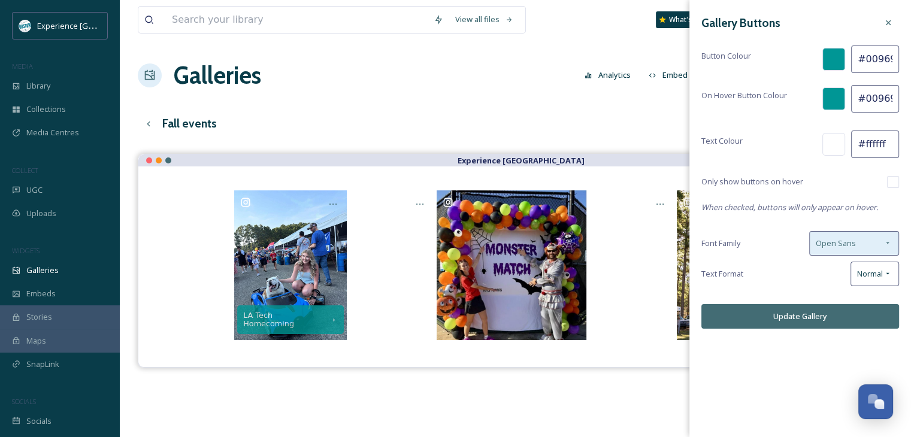
click at [850, 247] on span "Open Sans" at bounding box center [835, 243] width 40 height 11
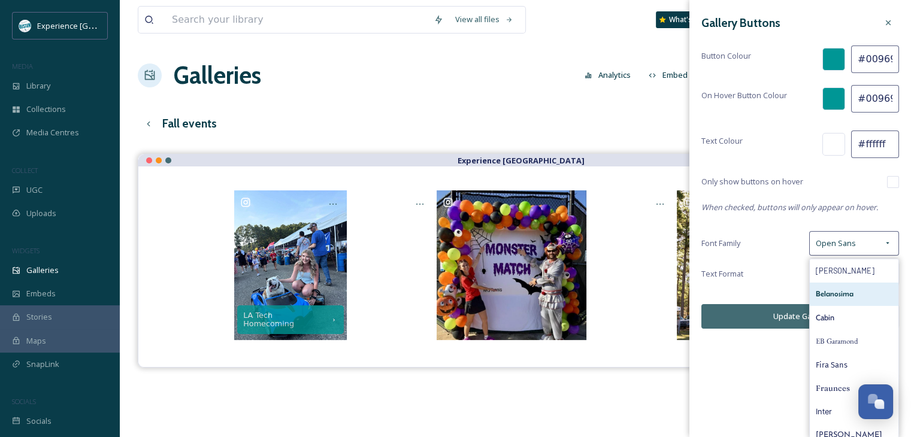
click at [845, 290] on div "Belanosima" at bounding box center [853, 294] width 89 height 23
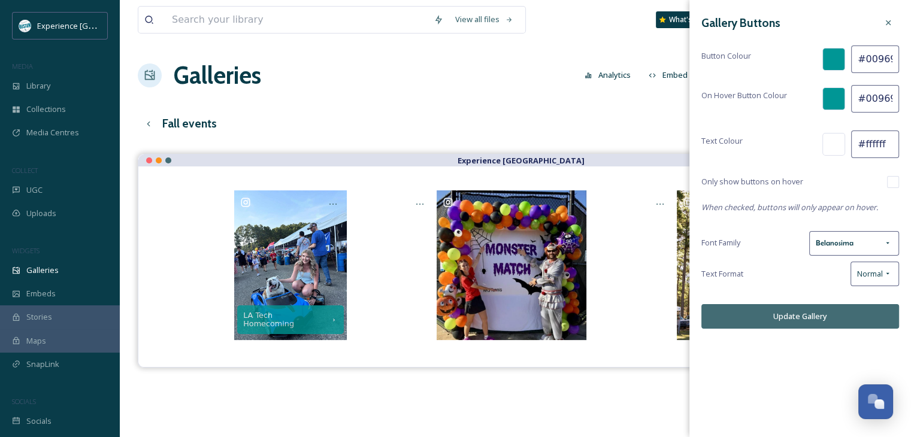
click at [831, 313] on button "Update Gallery" at bounding box center [800, 316] width 198 height 25
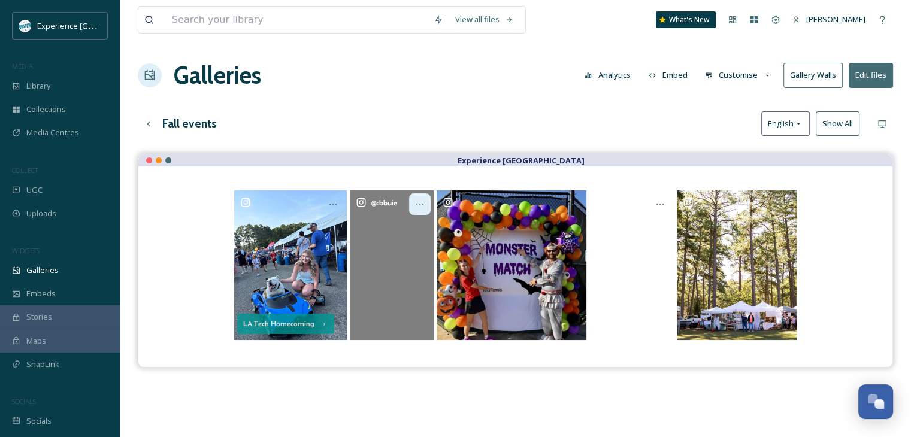
click at [421, 207] on icon at bounding box center [420, 204] width 10 height 10
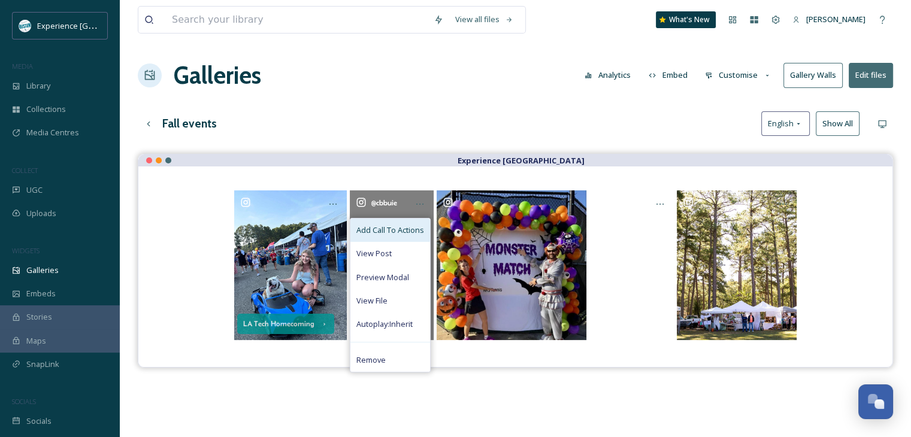
click at [387, 227] on span "Add Call To Actions" at bounding box center [390, 230] width 68 height 11
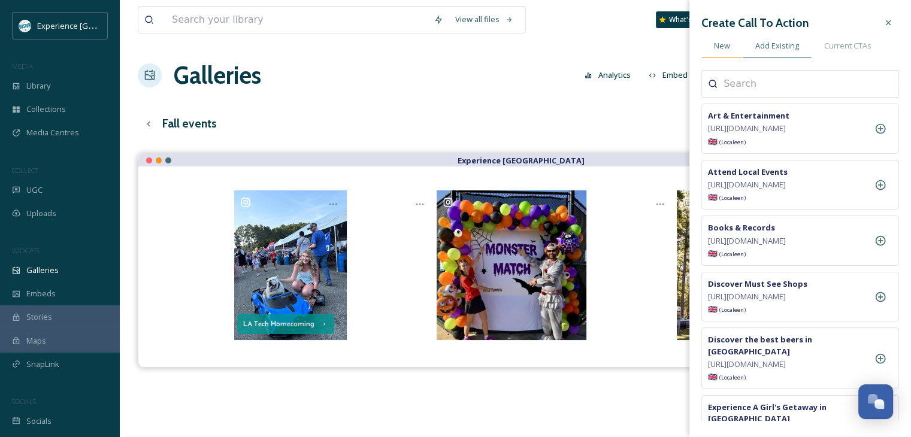
click at [724, 53] on div "New" at bounding box center [721, 46] width 41 height 25
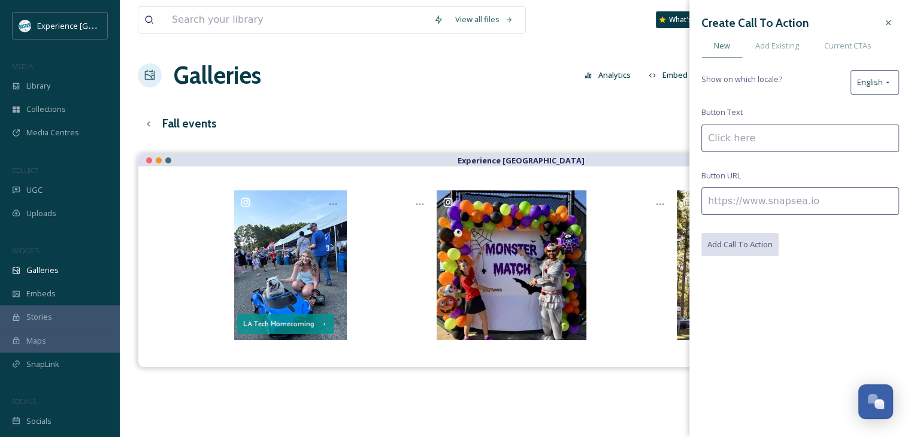
click at [752, 129] on input at bounding box center [800, 139] width 198 height 28
type input "Pumpkins in the Park"
click at [774, 204] on input at bounding box center [800, 201] width 198 height 28
paste input "[URL][DOMAIN_NAME]"
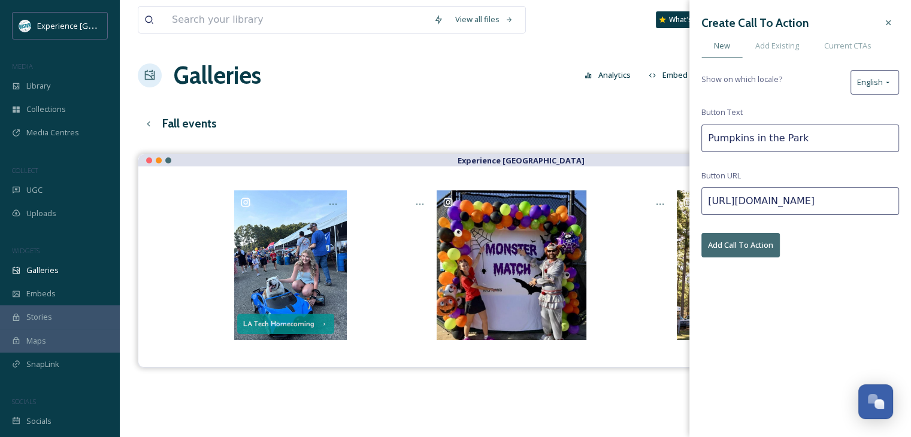
scroll to position [0, 76]
type input "[URL][DOMAIN_NAME]"
click at [759, 237] on button "Add Call To Action" at bounding box center [740, 245] width 78 height 25
click at [884, 25] on icon at bounding box center [888, 23] width 10 height 10
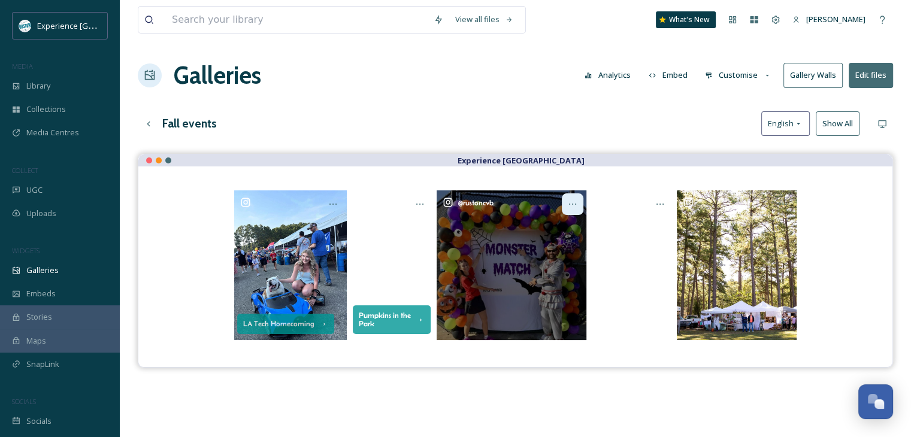
click at [574, 207] on icon at bounding box center [573, 204] width 10 height 10
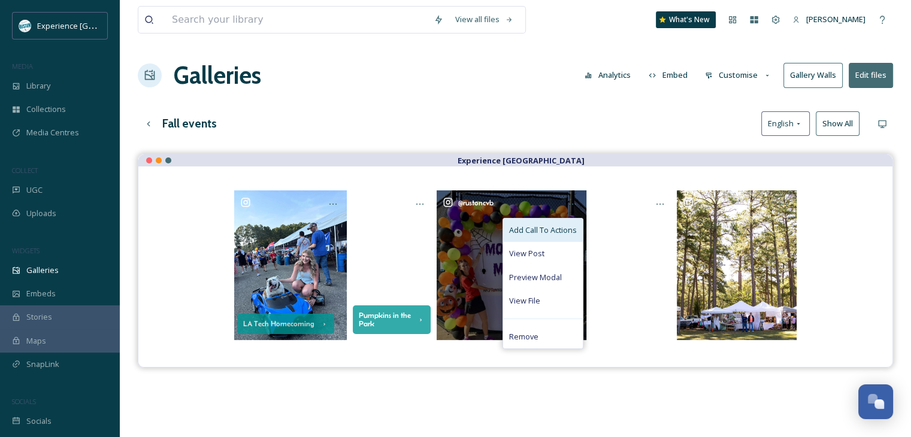
click at [544, 234] on span "Add Call To Actions" at bounding box center [543, 230] width 68 height 11
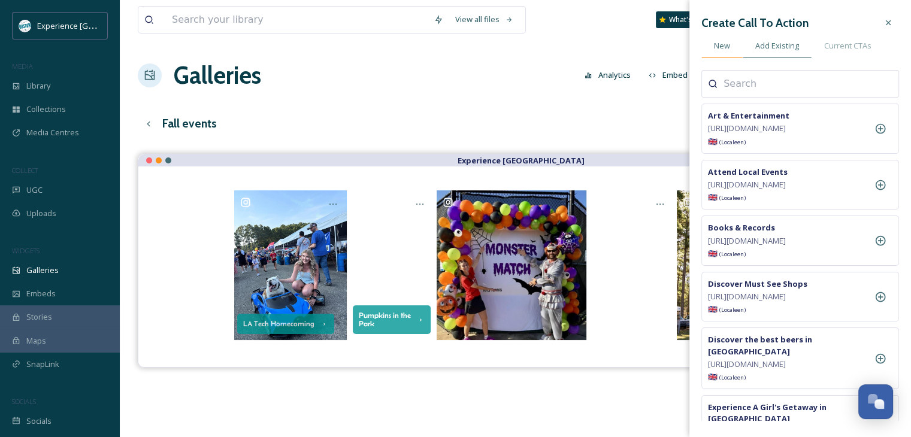
click at [733, 54] on div "New" at bounding box center [721, 46] width 41 height 25
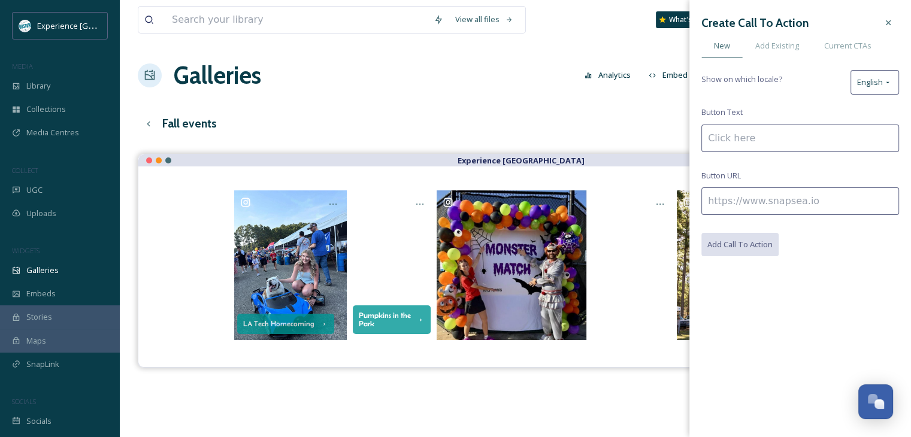
click at [776, 133] on input at bounding box center [800, 139] width 198 height 28
type input "Monster Mash"
click at [763, 192] on input at bounding box center [800, 201] width 198 height 28
paste input "[URL][DOMAIN_NAME]"
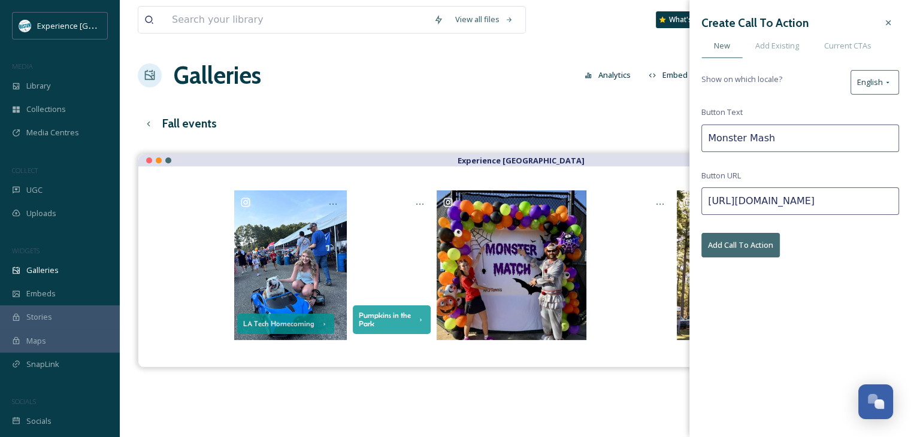
scroll to position [0, 115]
type input "[URL][DOMAIN_NAME]"
click at [757, 248] on button "Add Call To Action" at bounding box center [740, 245] width 78 height 25
click at [887, 26] on icon at bounding box center [888, 23] width 10 height 10
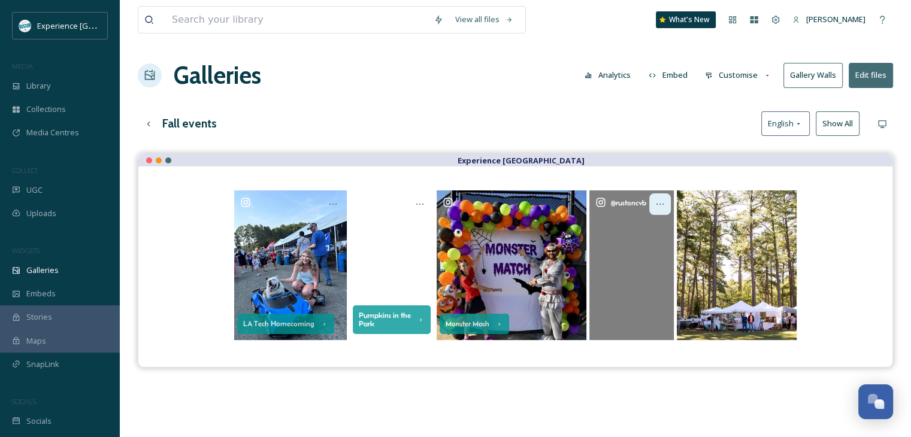
click at [664, 204] on icon at bounding box center [660, 204] width 10 height 10
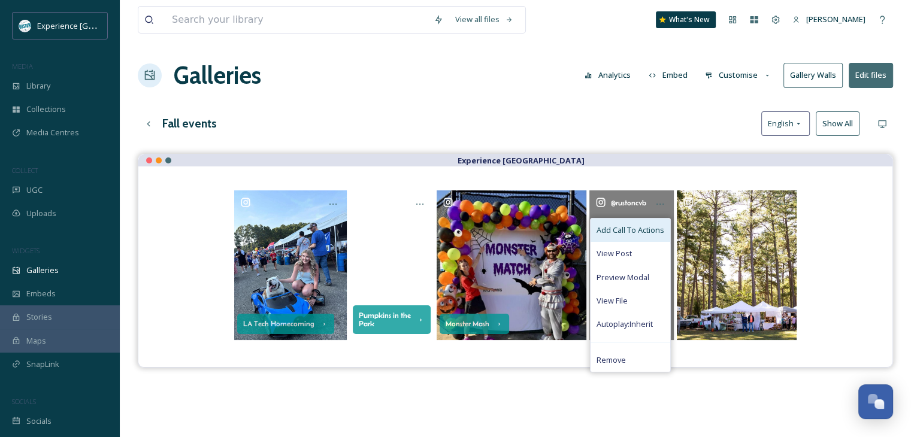
click at [615, 232] on span "Add Call To Actions" at bounding box center [630, 230] width 68 height 11
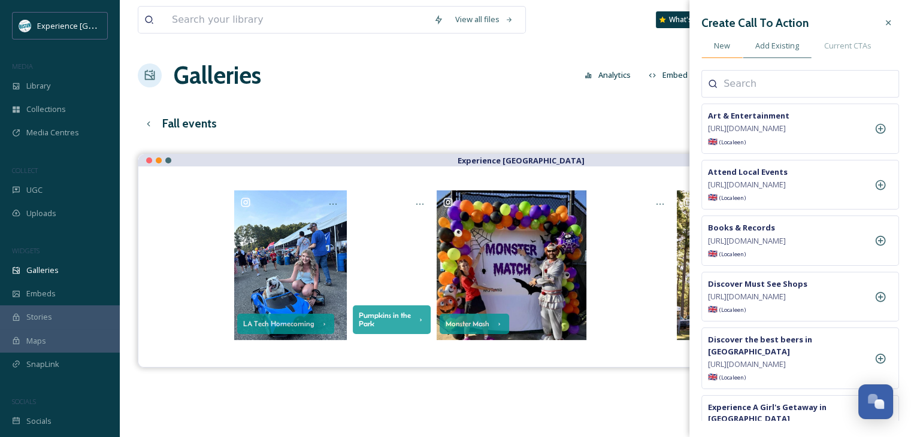
click at [730, 53] on div "New" at bounding box center [721, 46] width 41 height 25
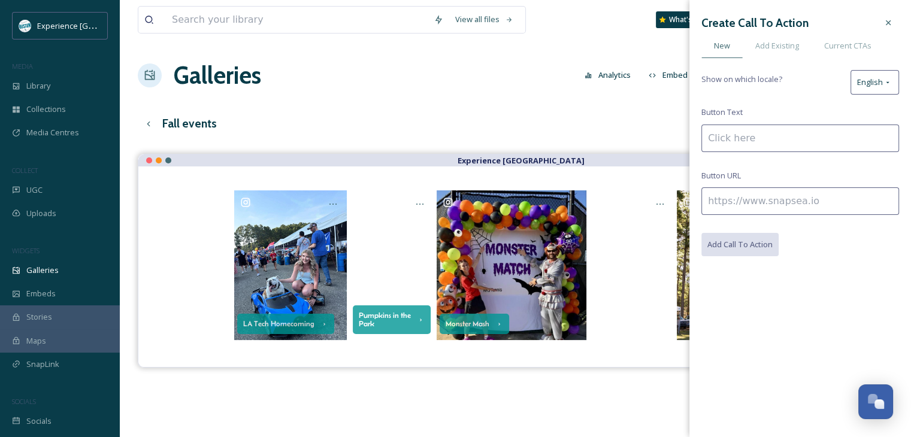
click at [771, 139] on input at bounding box center [800, 139] width 198 height 28
type input "Wine Walk"
click at [730, 196] on input at bounding box center [800, 201] width 198 height 28
paste input "[URL][DOMAIN_NAME]"
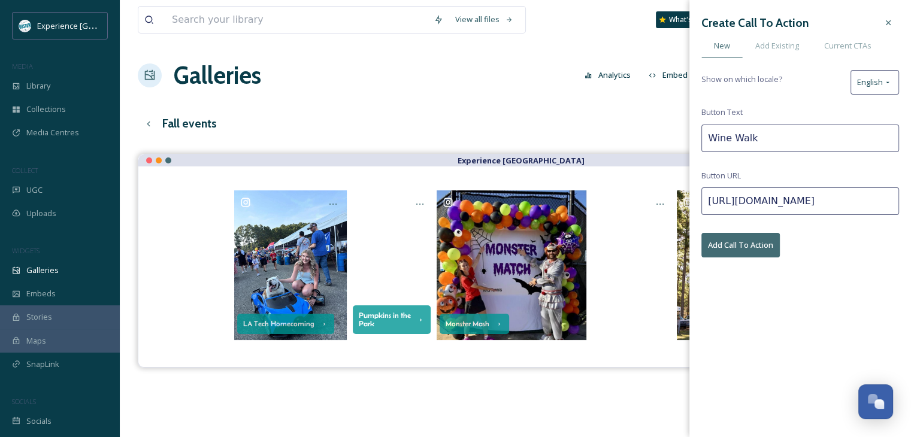
type input "[URL][DOMAIN_NAME]"
click at [740, 249] on button "Add Call To Action" at bounding box center [740, 245] width 78 height 25
click at [624, 128] on div "Fall events English Show All" at bounding box center [515, 123] width 755 height 25
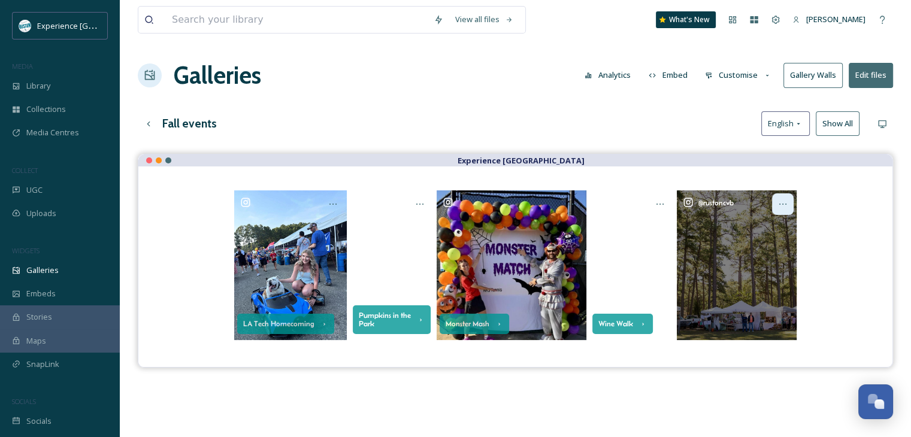
click at [782, 204] on icon at bounding box center [782, 204] width 7 height 1
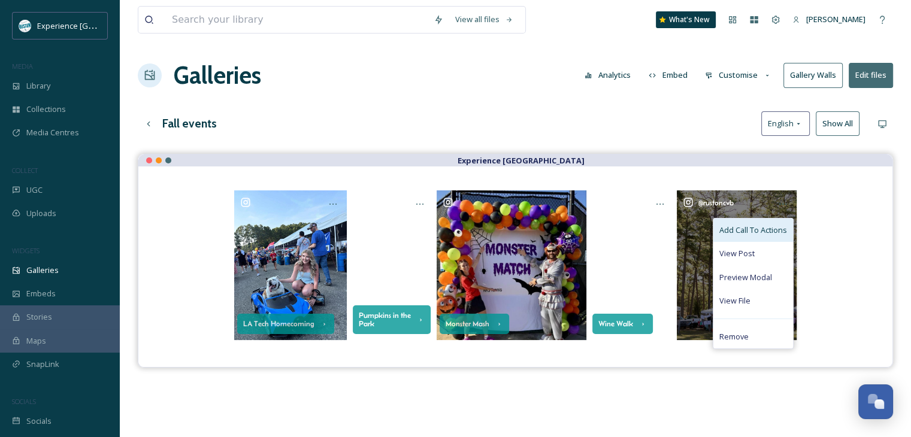
click at [752, 226] on span "Add Call To Actions" at bounding box center [753, 230] width 68 height 11
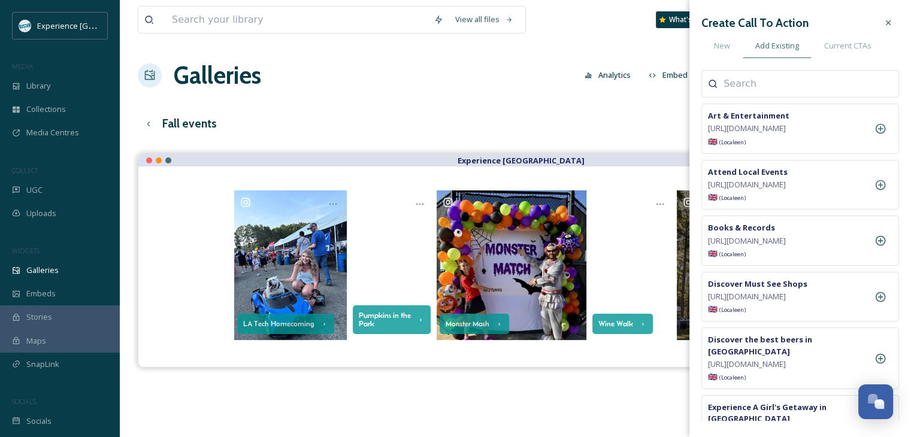
click at [745, 70] on div at bounding box center [800, 84] width 198 height 28
click at [727, 47] on span "New" at bounding box center [722, 45] width 16 height 11
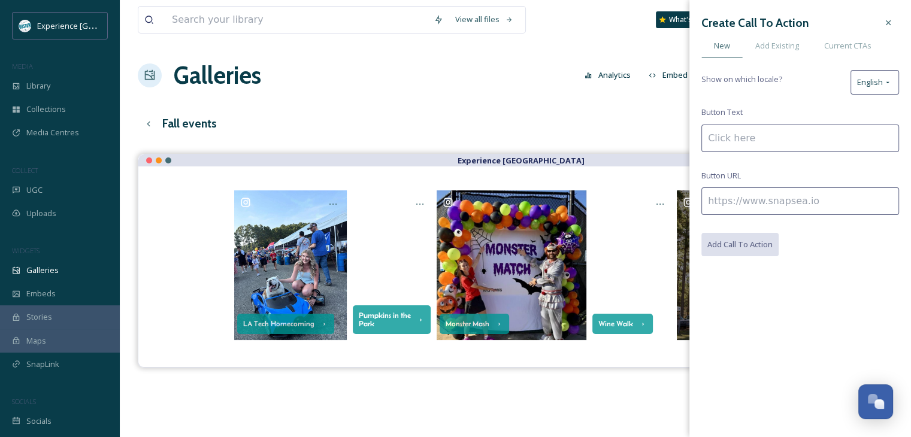
click at [752, 140] on input at bounding box center [800, 139] width 198 height 28
paste input "[URL][DOMAIN_NAME]"
type input "[URL][DOMAIN_NAME]"
click at [757, 195] on input at bounding box center [800, 201] width 198 height 28
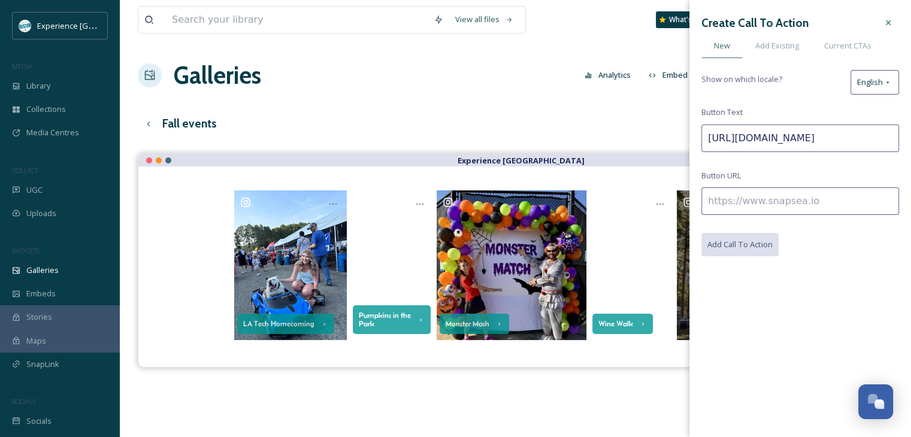
scroll to position [0, 0]
click at [754, 138] on input "[URL][DOMAIN_NAME]" at bounding box center [800, 139] width 198 height 28
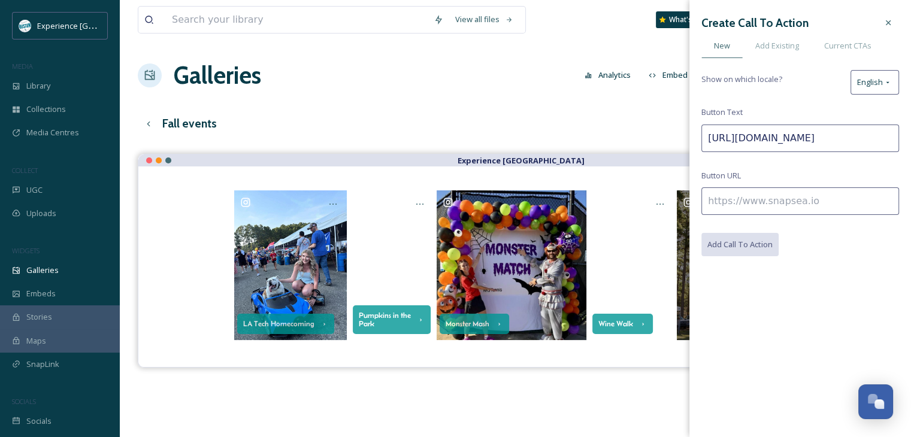
paste input
click at [754, 138] on input "[URL][DOMAIN_NAME]" at bounding box center [800, 139] width 198 height 28
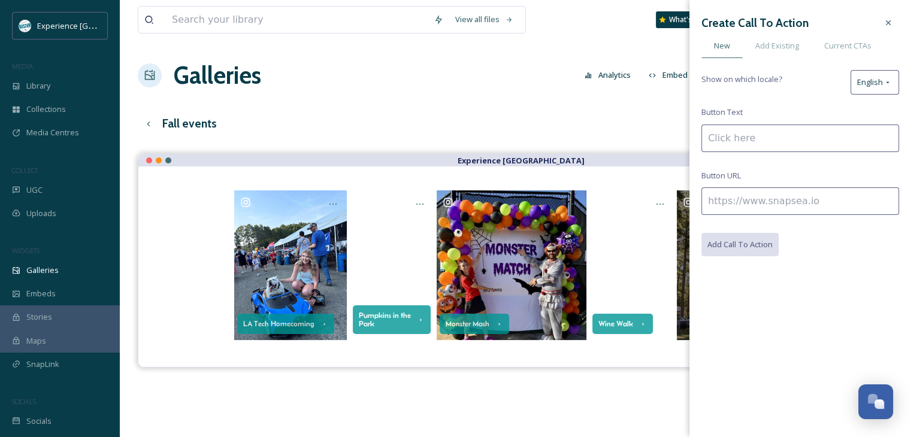
scroll to position [0, 0]
click at [776, 203] on input at bounding box center [800, 201] width 198 height 28
paste input "[URL][DOMAIN_NAME]"
type input "[URL][DOMAIN_NAME]"
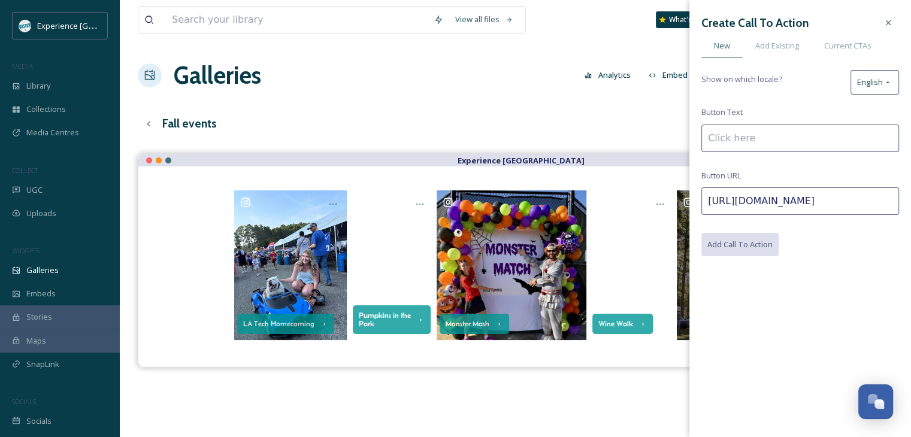
click at [707, 142] on input at bounding box center [800, 139] width 198 height 28
type input "Park Fest"
click at [739, 237] on button "Add Call To Action" at bounding box center [740, 245] width 78 height 25
click at [589, 97] on div "View all files What's New [PERSON_NAME] Galleries Analytics Embed Customise Gal…" at bounding box center [515, 304] width 791 height 609
